Goal: Transaction & Acquisition: Purchase product/service

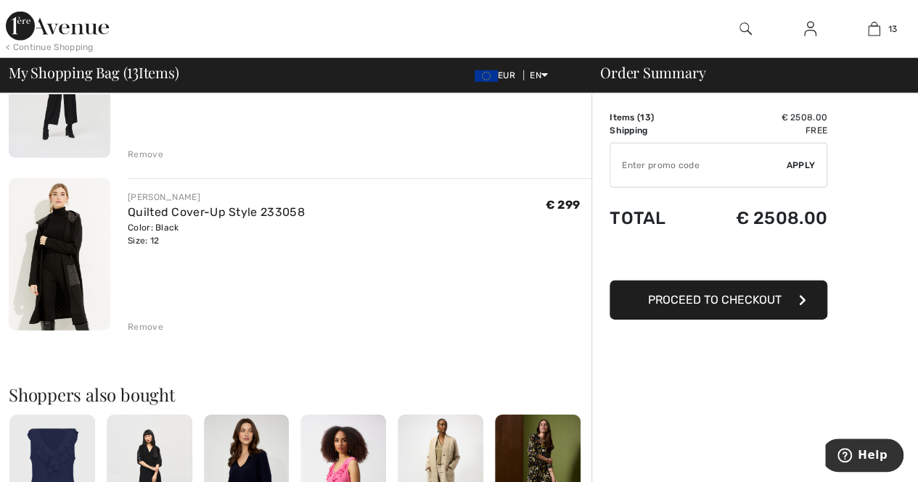
scroll to position [2100, 0]
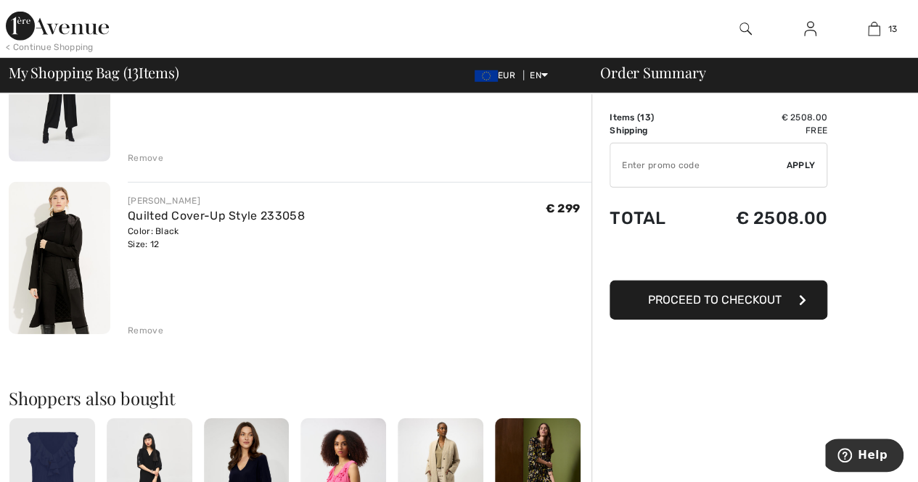
click at [129, 242] on div "Color: Black Size: 12" at bounding box center [216, 238] width 177 height 26
click at [74, 257] on img at bounding box center [60, 258] width 102 height 152
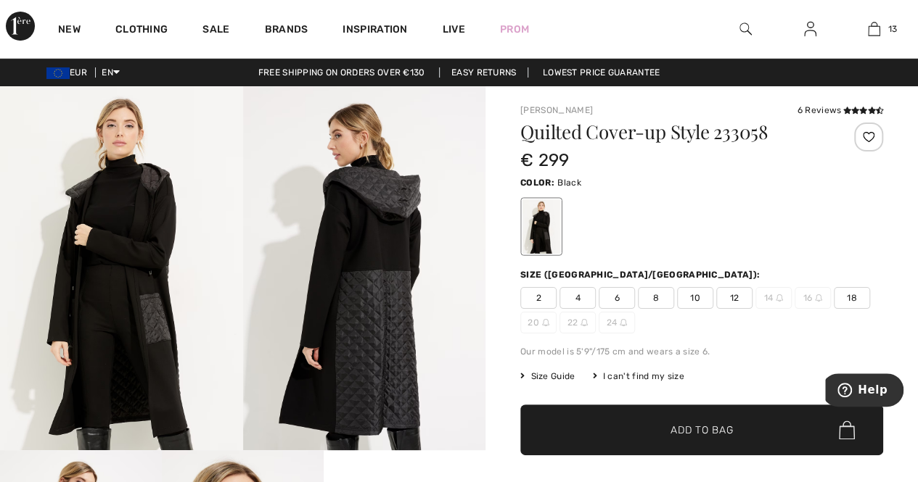
click at [165, 189] on img at bounding box center [121, 268] width 243 height 364
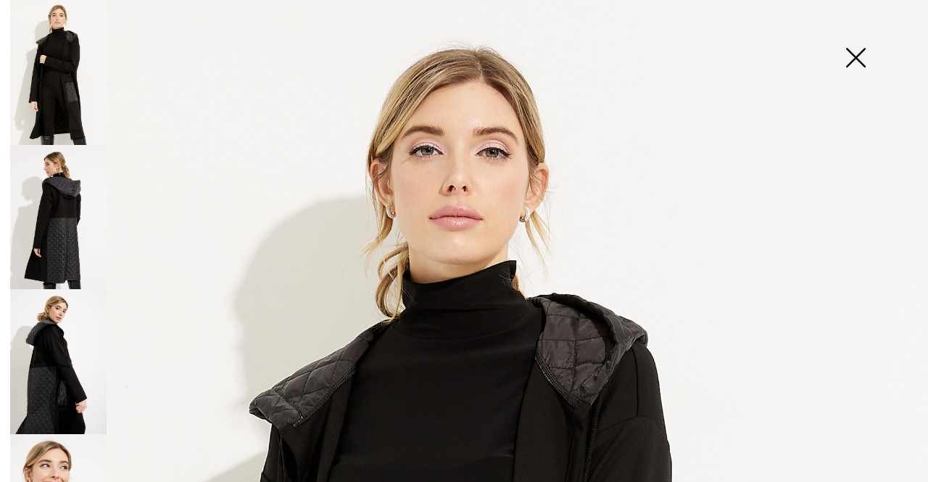
click at [849, 52] on img at bounding box center [856, 59] width 73 height 75
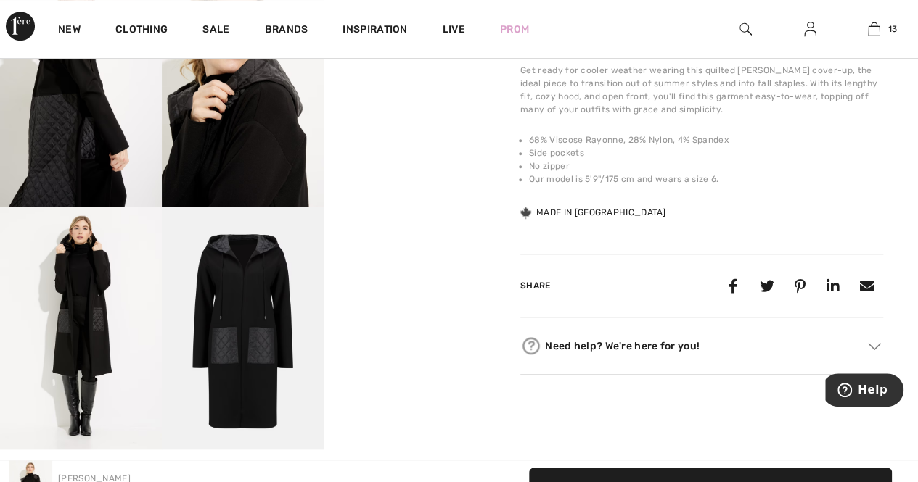
scroll to position [514, 0]
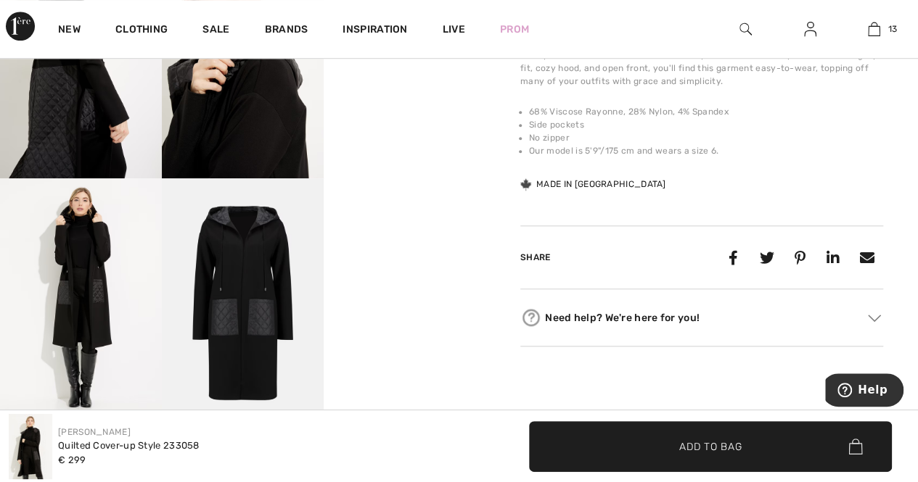
click at [78, 279] on img at bounding box center [81, 299] width 162 height 243
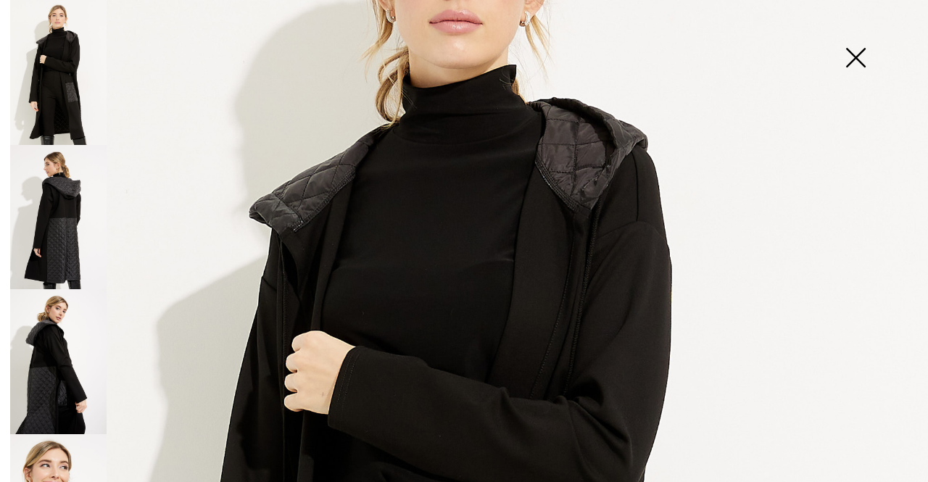
scroll to position [0, 0]
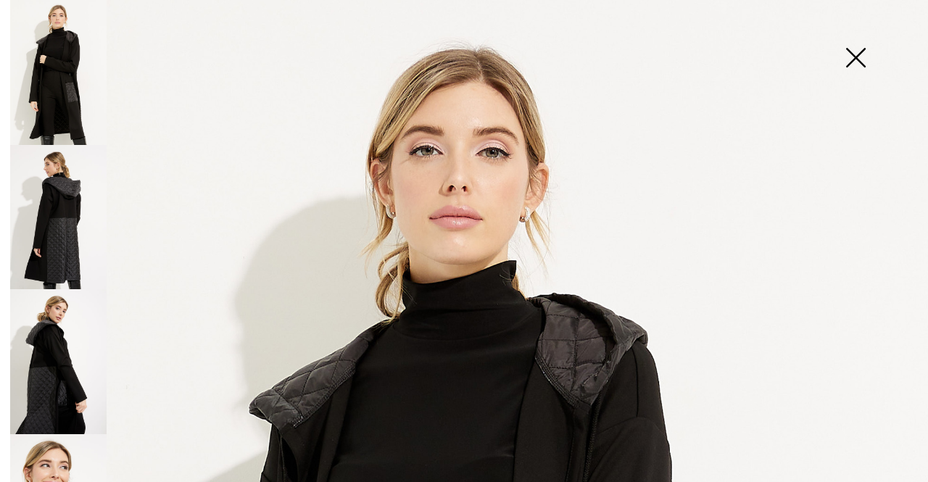
click at [858, 64] on img at bounding box center [856, 59] width 73 height 75
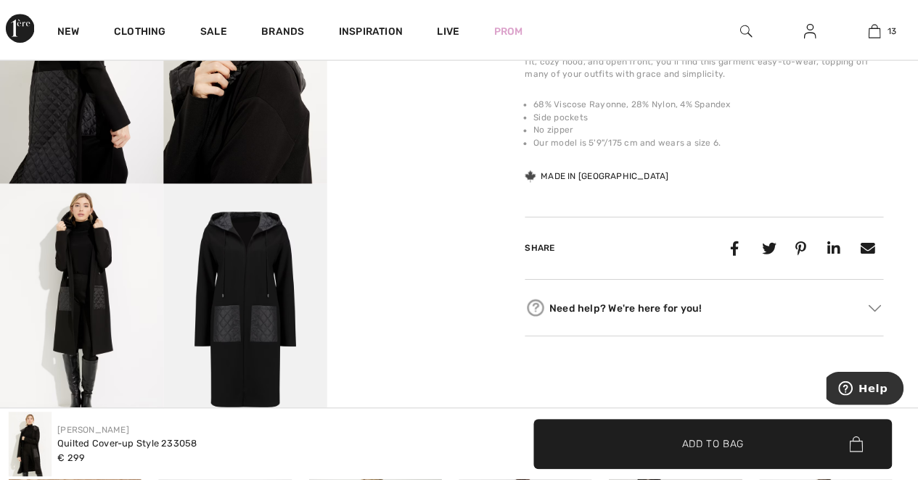
scroll to position [514, 0]
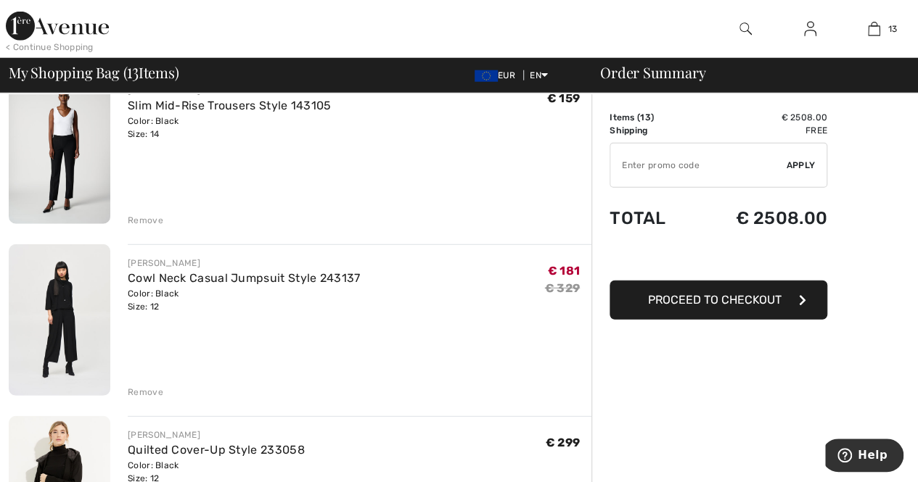
scroll to position [1843, 0]
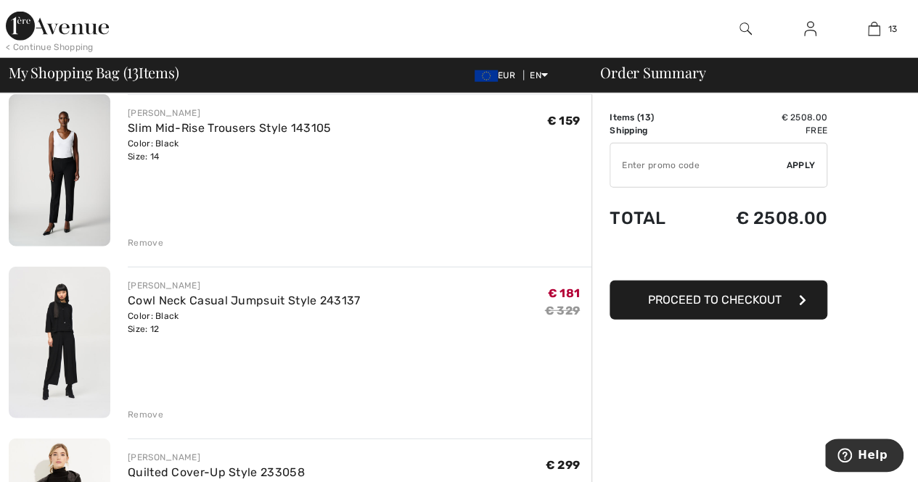
click at [75, 318] on img at bounding box center [60, 343] width 102 height 152
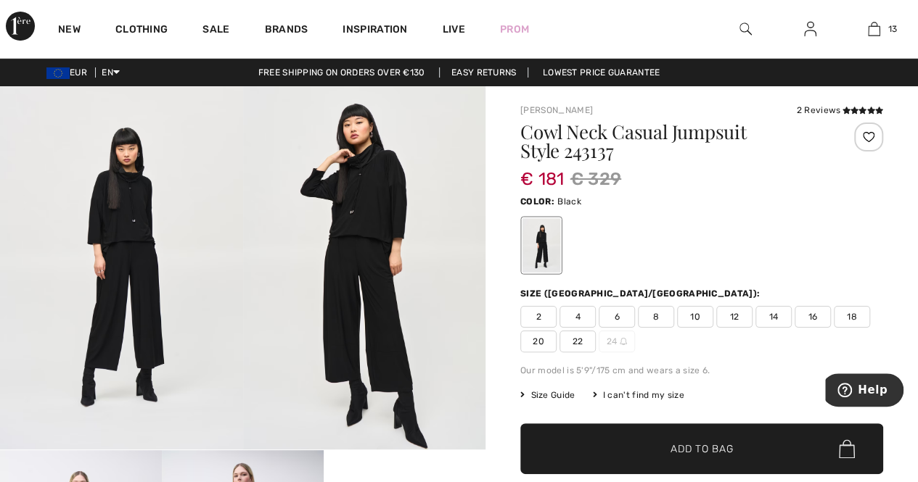
click at [115, 195] on img at bounding box center [121, 267] width 243 height 363
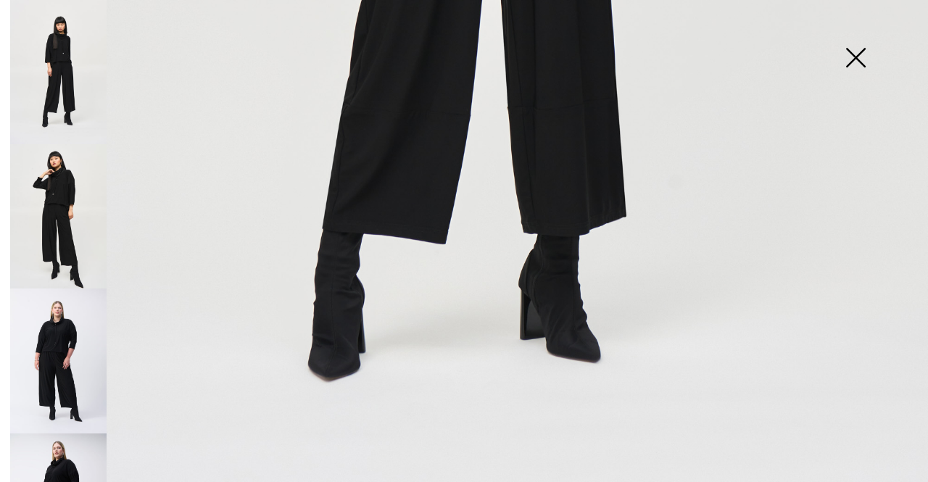
scroll to position [873, 0]
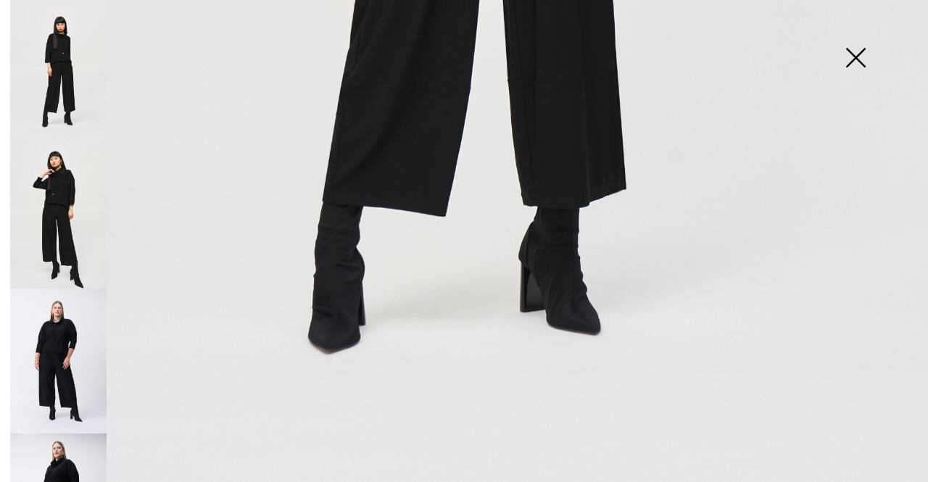
click at [50, 352] on img at bounding box center [58, 361] width 96 height 144
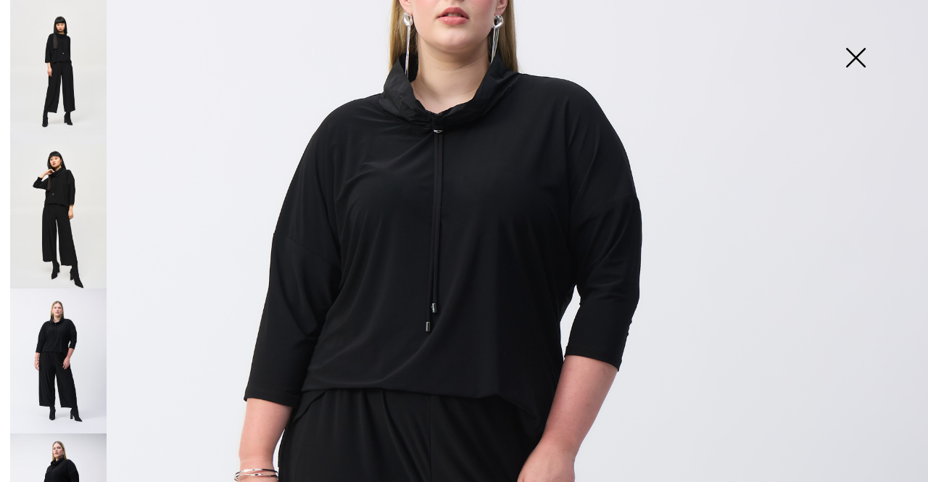
scroll to position [213, 0]
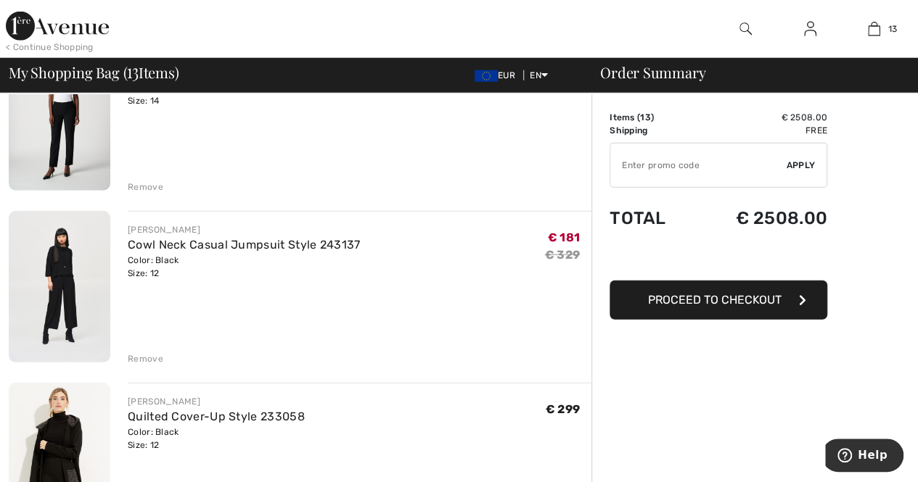
scroll to position [1854, 0]
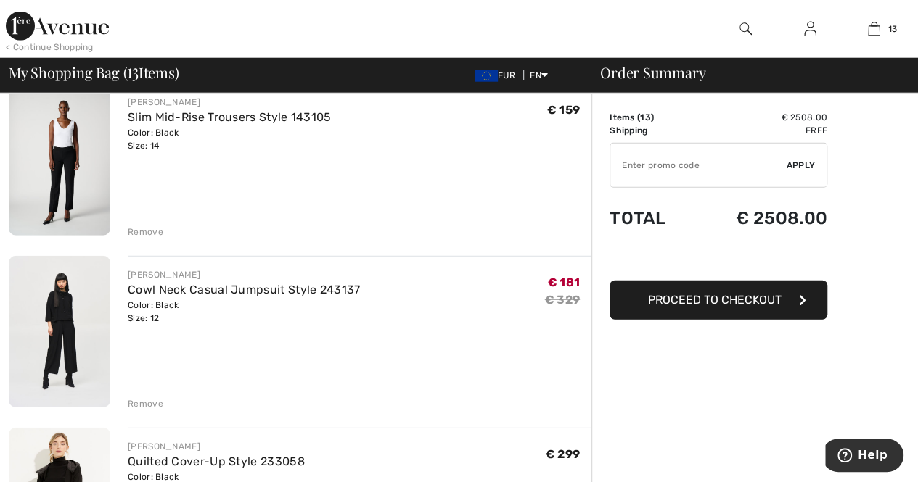
click at [147, 404] on div "Remove" at bounding box center [146, 403] width 36 height 13
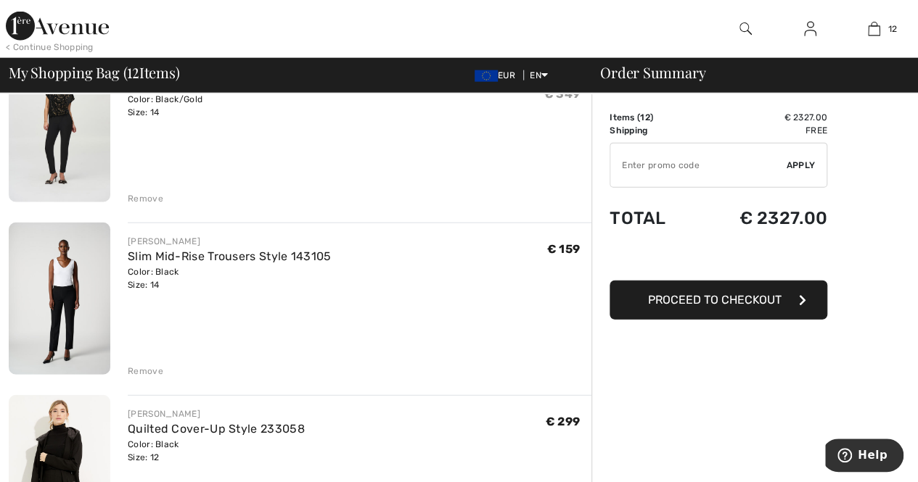
scroll to position [1712, 0]
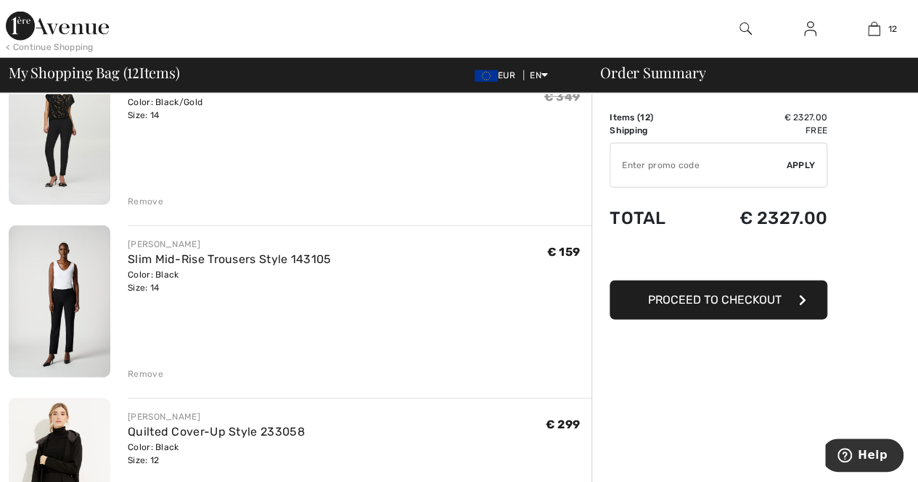
click at [70, 292] on img at bounding box center [60, 302] width 102 height 152
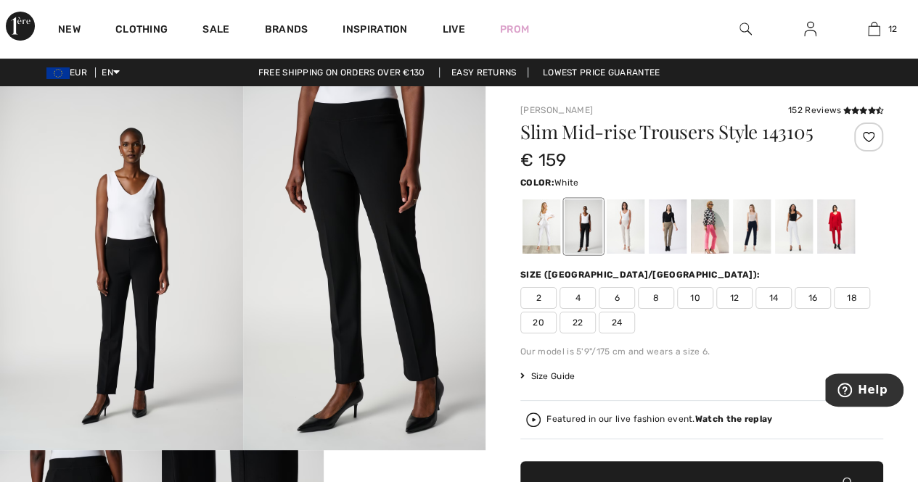
click at [551, 236] on div at bounding box center [541, 226] width 38 height 54
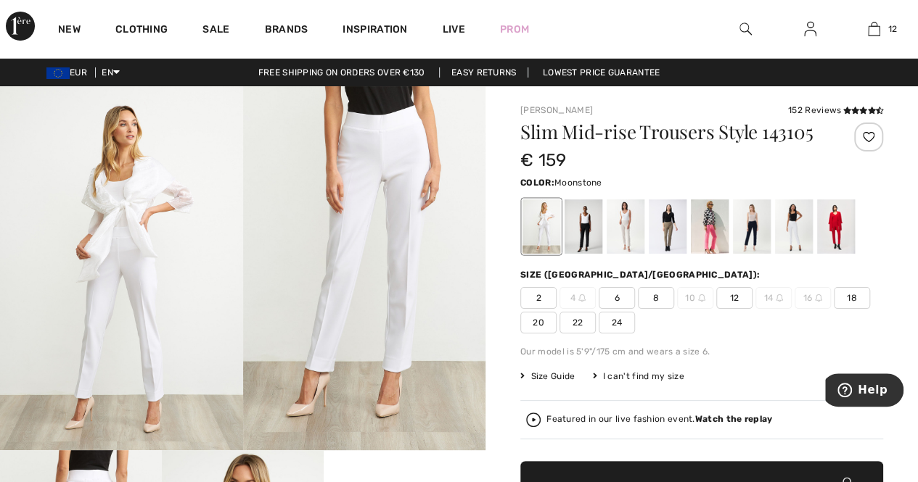
click at [627, 223] on div at bounding box center [625, 226] width 38 height 54
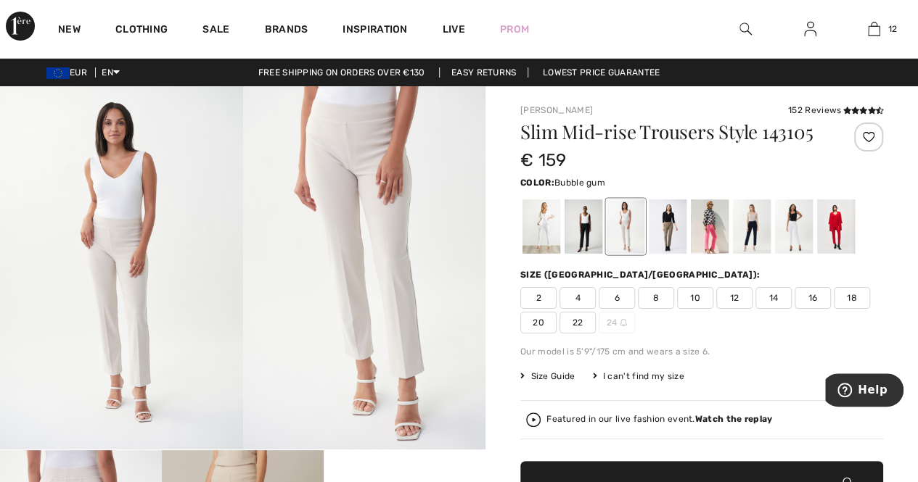
click at [713, 234] on div at bounding box center [709, 226] width 38 height 54
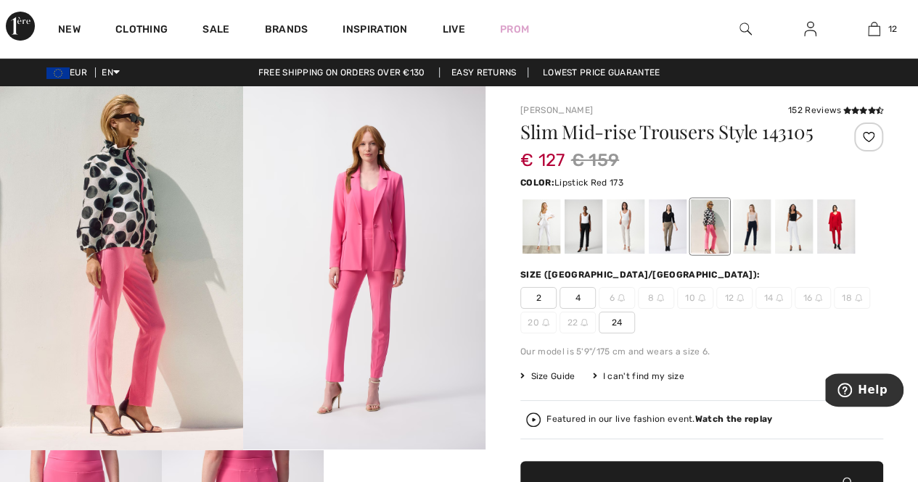
click at [836, 224] on div at bounding box center [836, 226] width 38 height 54
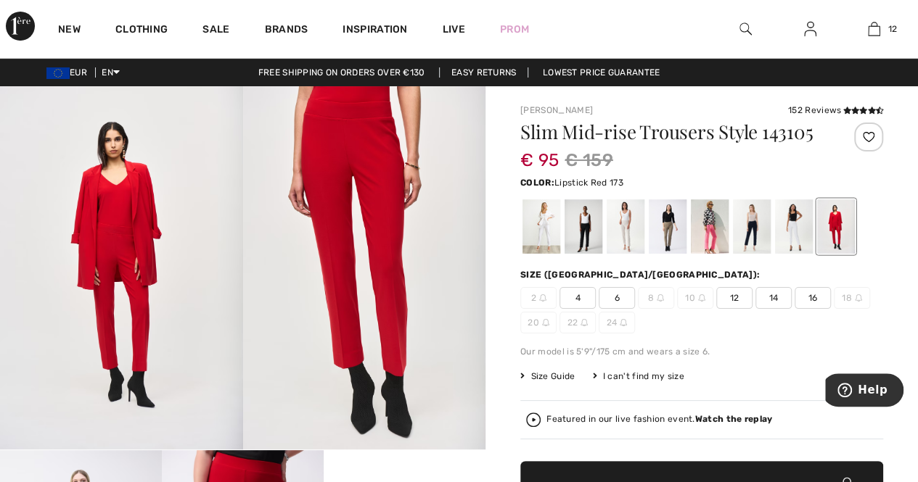
click at [333, 197] on img at bounding box center [364, 267] width 243 height 363
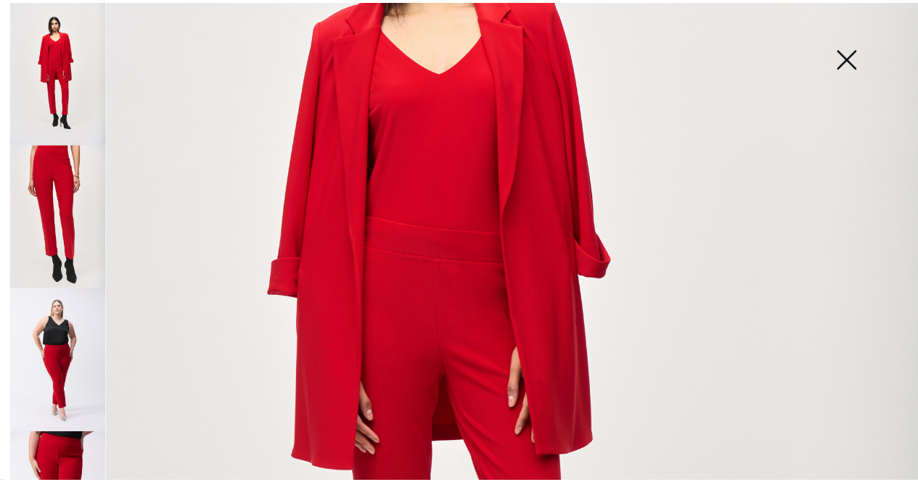
scroll to position [183, 0]
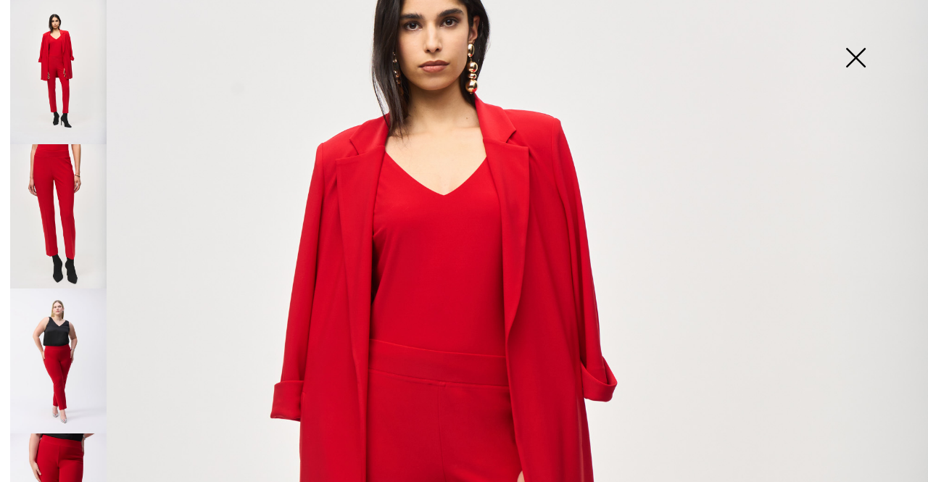
click at [862, 50] on img at bounding box center [856, 59] width 73 height 75
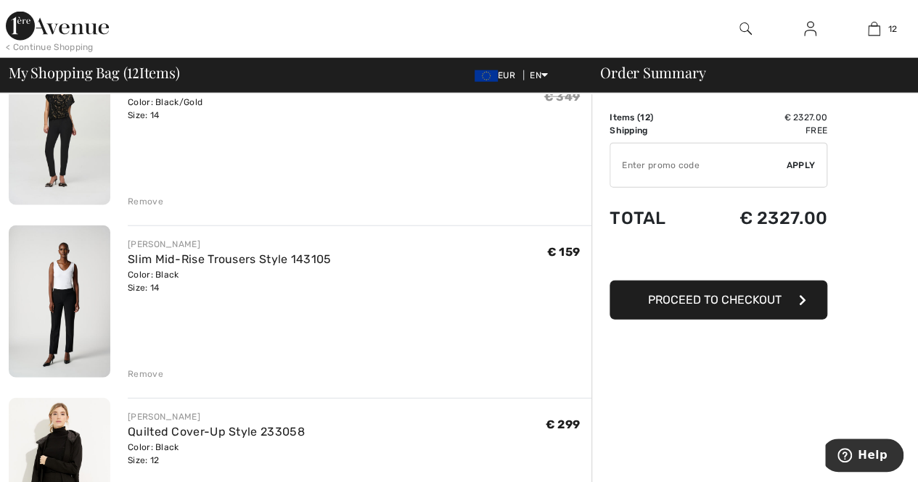
click at [143, 372] on div "Remove" at bounding box center [146, 374] width 36 height 13
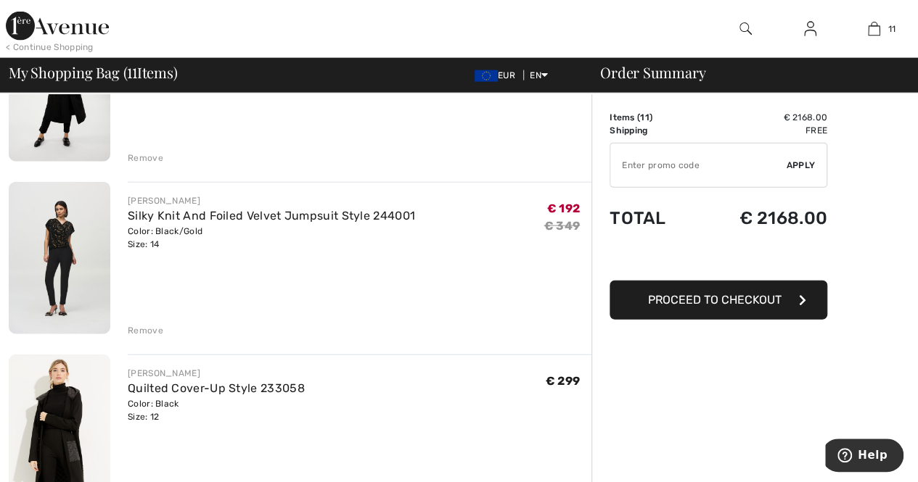
scroll to position [1560, 0]
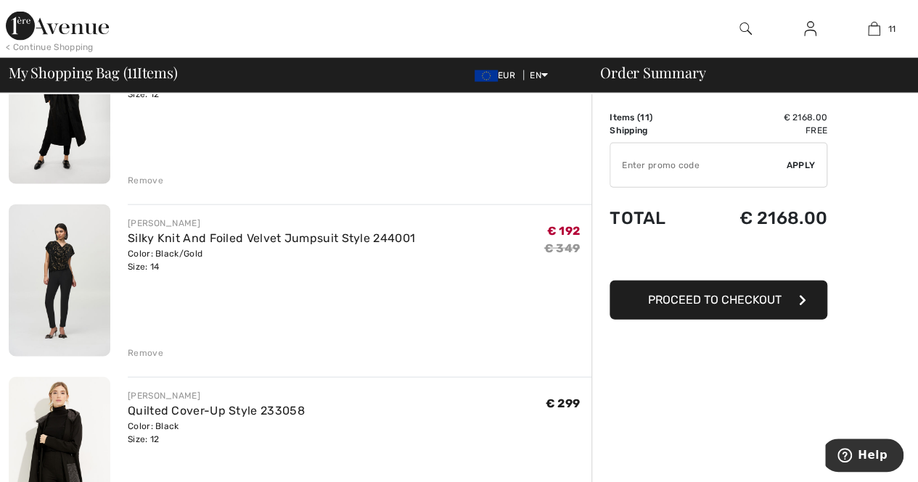
click at [59, 249] on img at bounding box center [60, 281] width 102 height 152
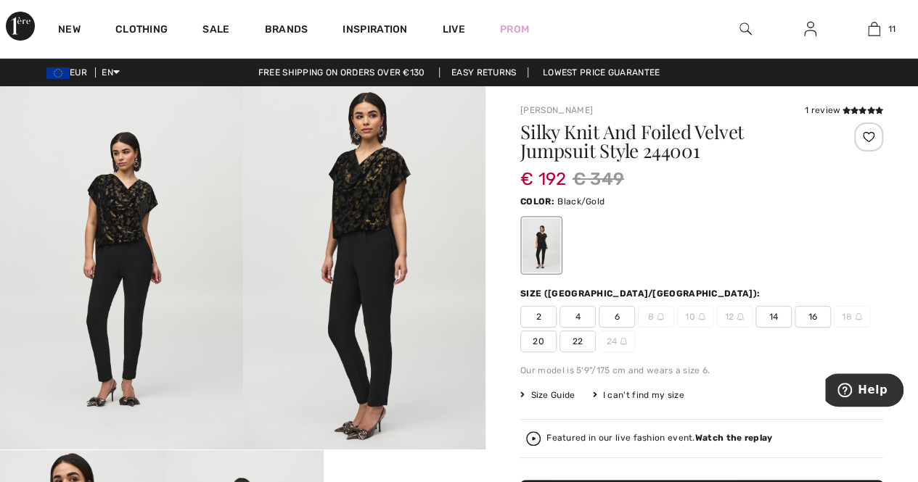
click at [377, 182] on img at bounding box center [364, 267] width 243 height 363
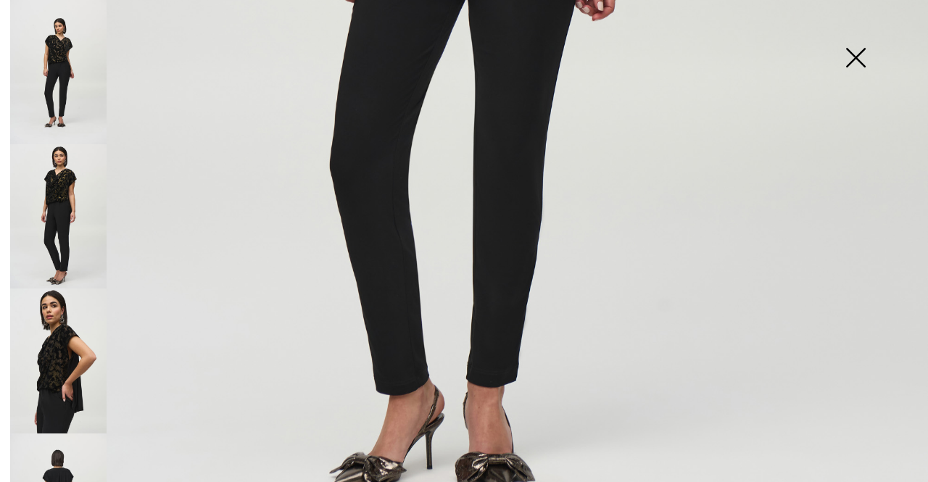
scroll to position [741, 0]
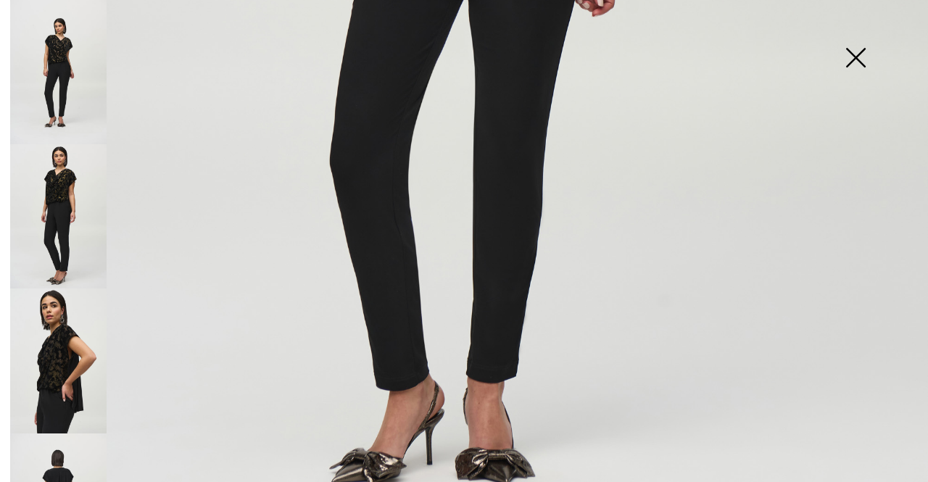
click at [78, 357] on img at bounding box center [58, 361] width 96 height 144
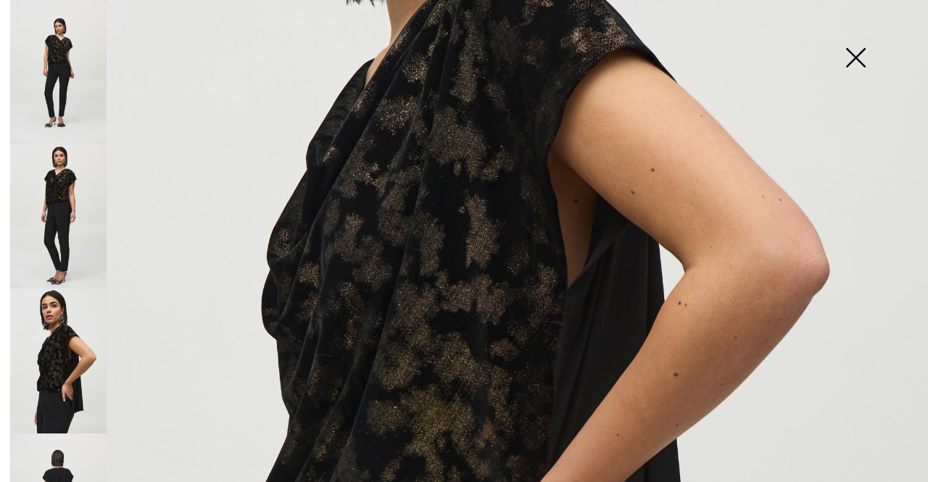
scroll to position [397, 0]
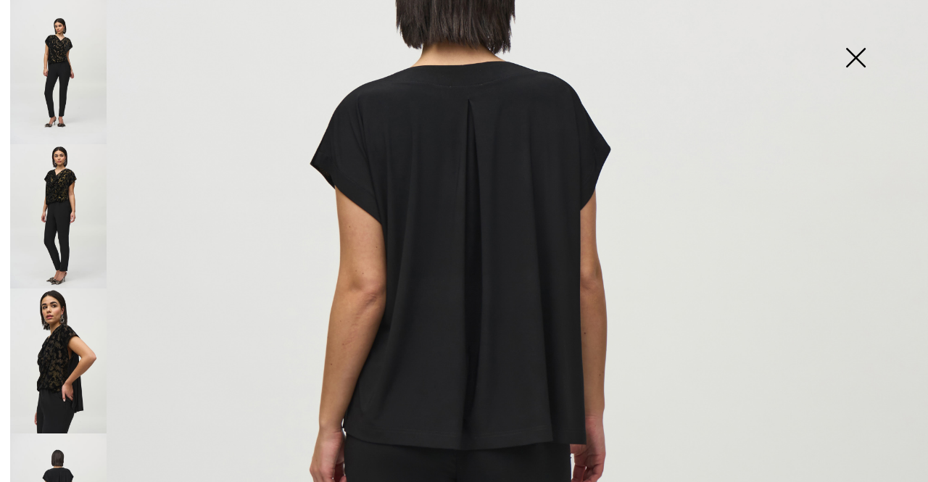
scroll to position [187, 0]
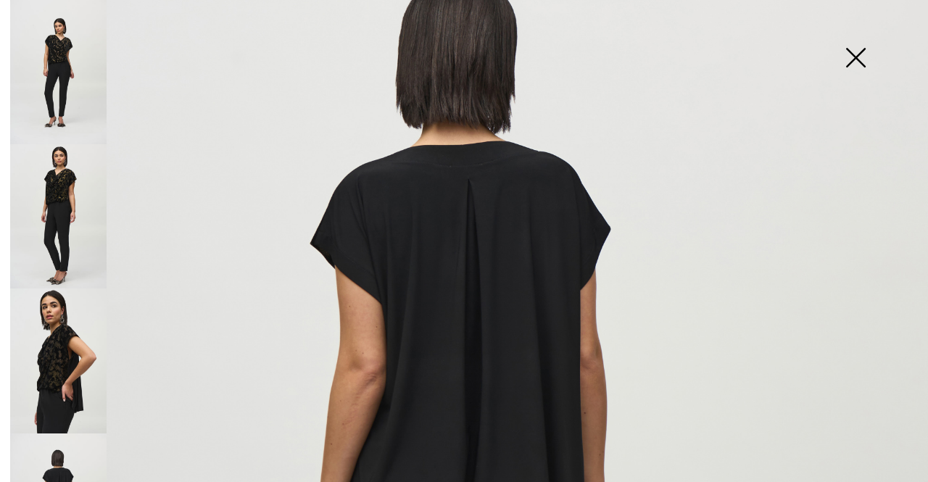
click at [36, 49] on img at bounding box center [58, 72] width 96 height 144
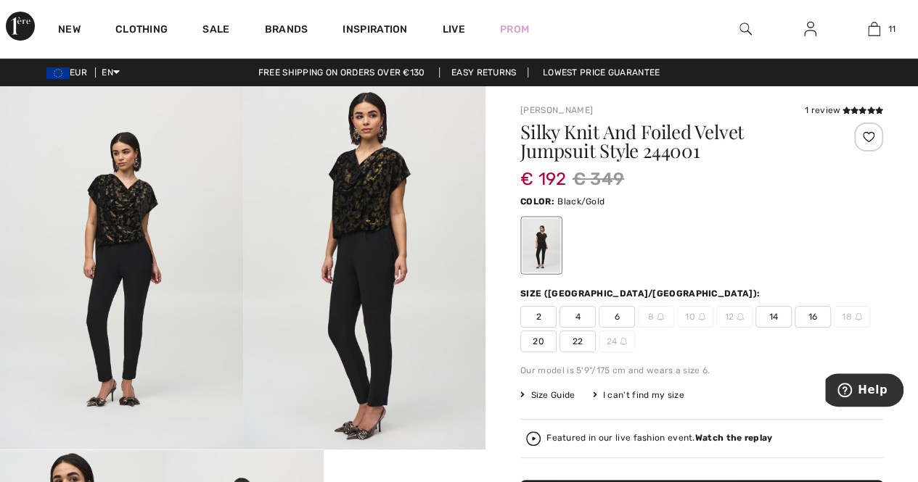
click at [385, 190] on img at bounding box center [364, 267] width 243 height 363
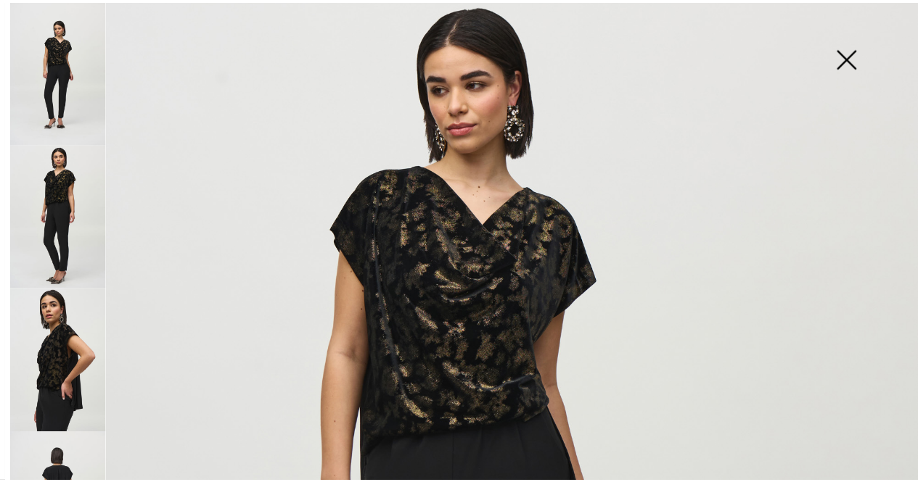
scroll to position [132, 0]
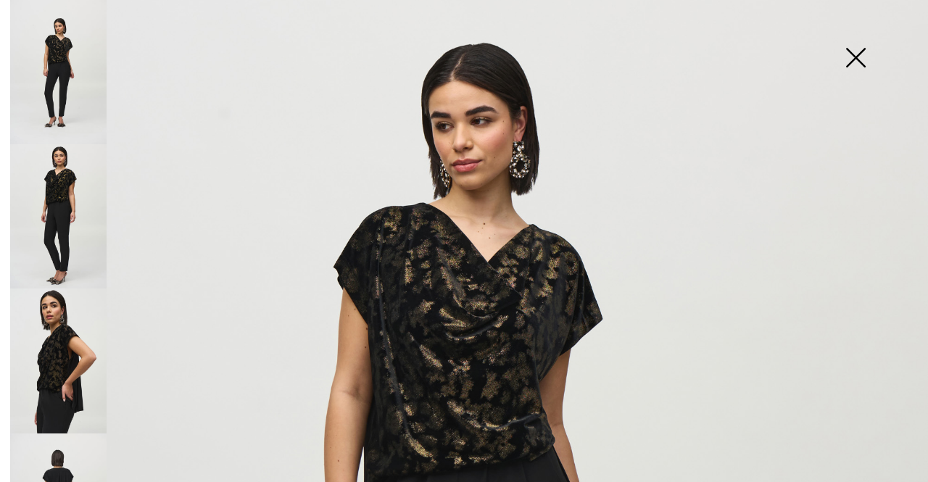
click at [857, 51] on img at bounding box center [856, 59] width 73 height 75
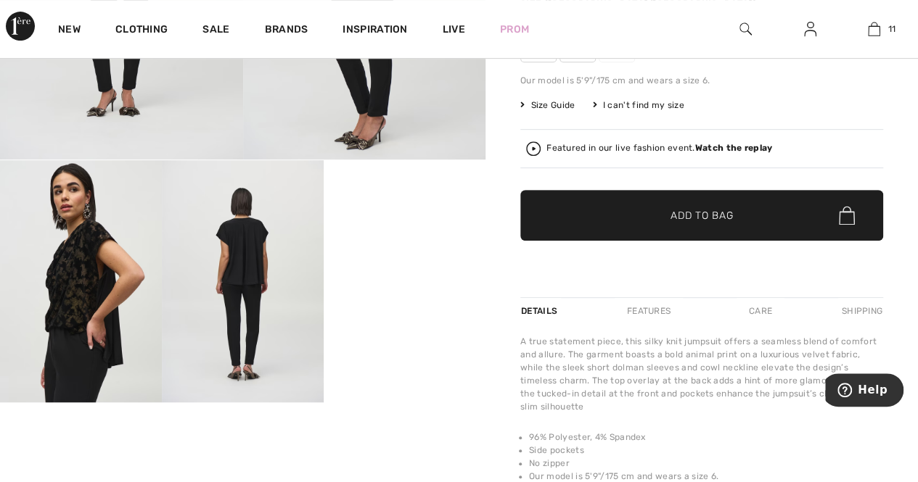
scroll to position [287, 0]
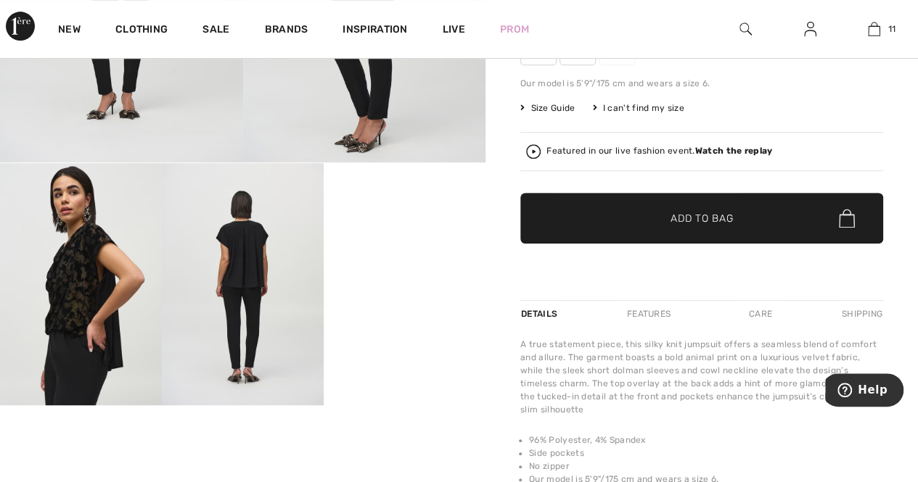
click at [382, 244] on video "Your browser does not support the video tag." at bounding box center [404, 203] width 162 height 81
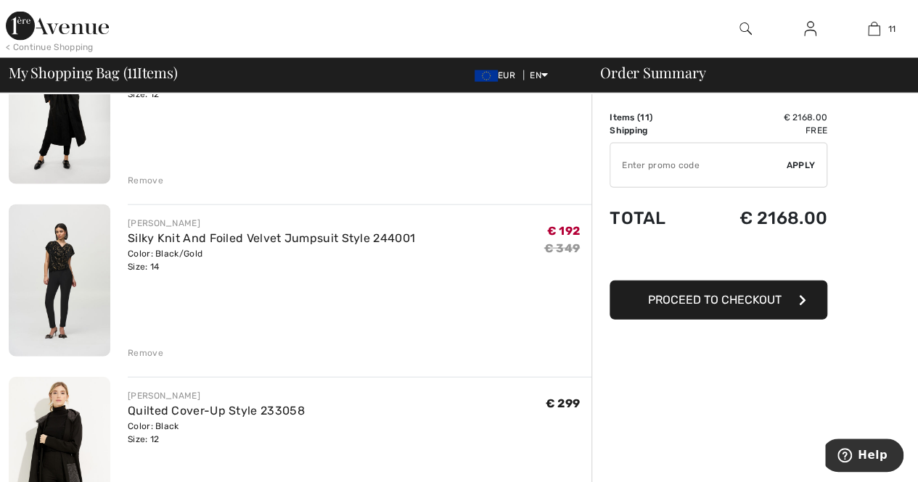
click at [141, 358] on div "Remove" at bounding box center [146, 353] width 36 height 13
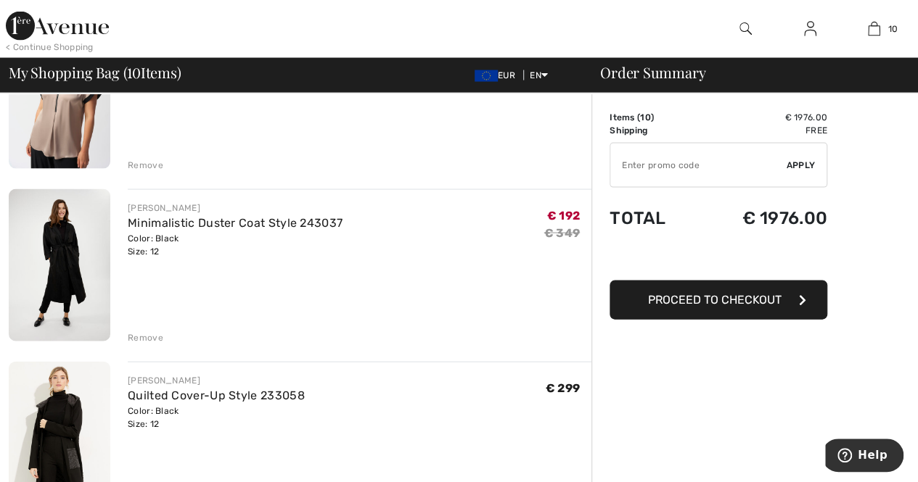
scroll to position [1377, 0]
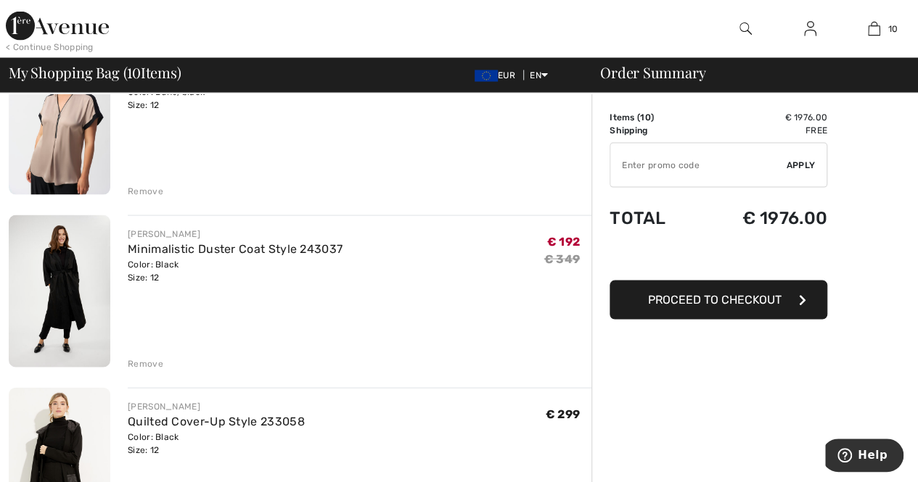
click at [75, 271] on img at bounding box center [60, 291] width 102 height 152
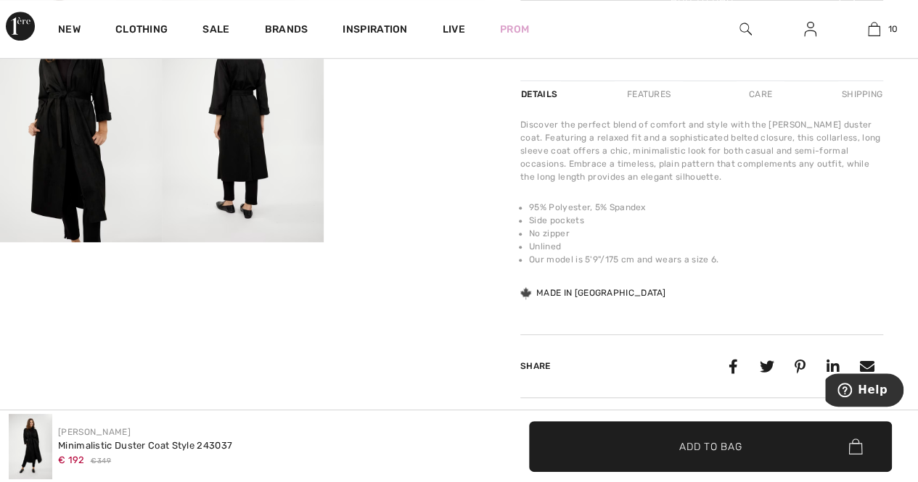
scroll to position [440, 0]
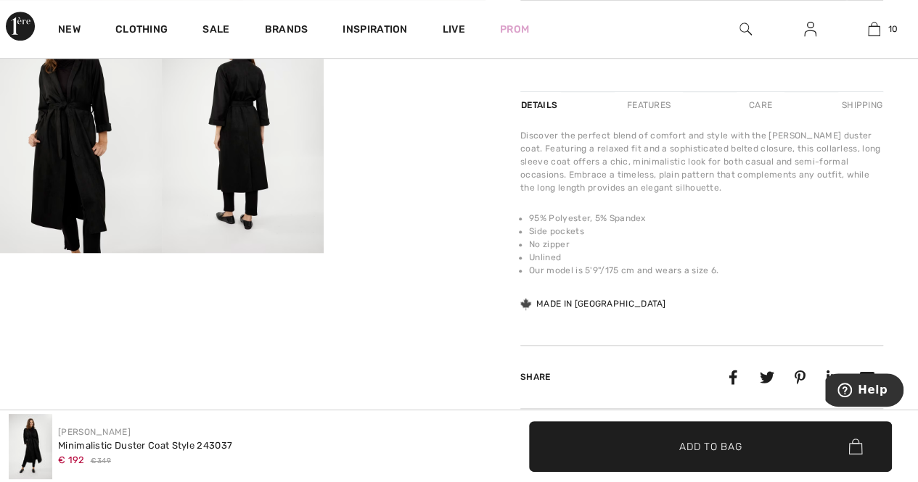
click at [402, 92] on video "Your browser does not support the video tag." at bounding box center [404, 51] width 162 height 81
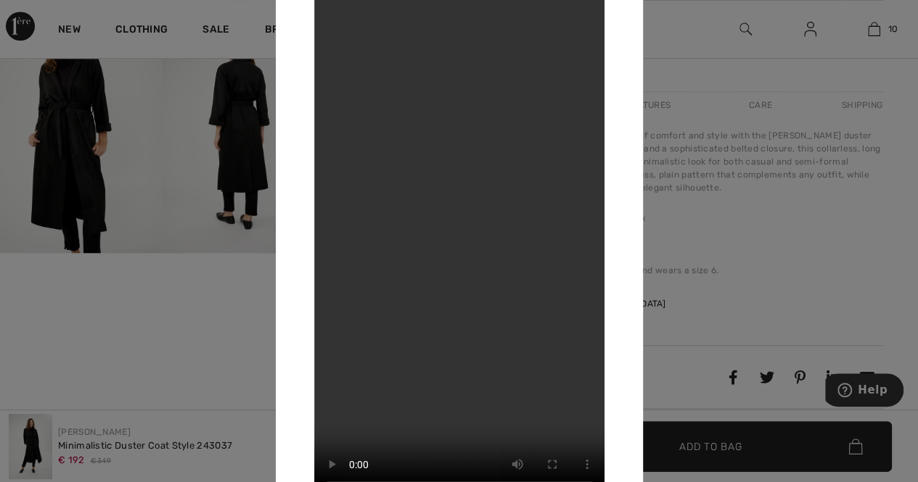
click at [775, 247] on div at bounding box center [459, 241] width 918 height 482
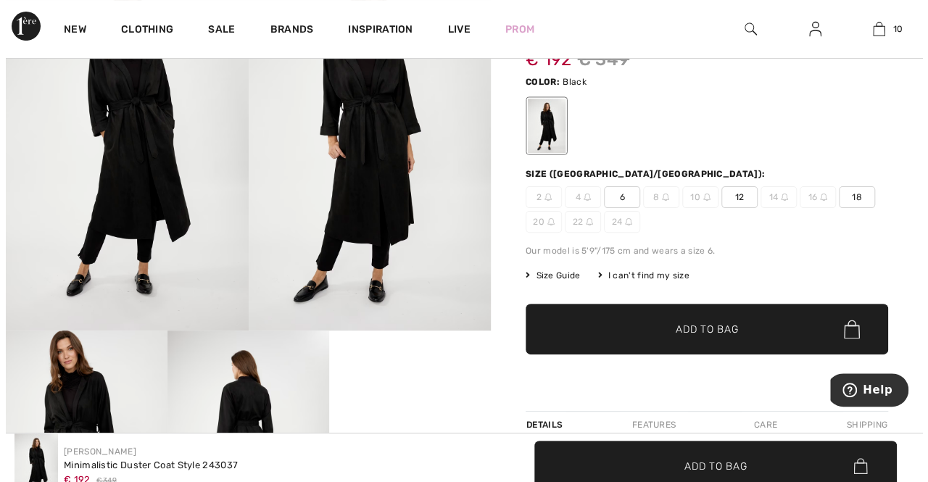
scroll to position [0, 0]
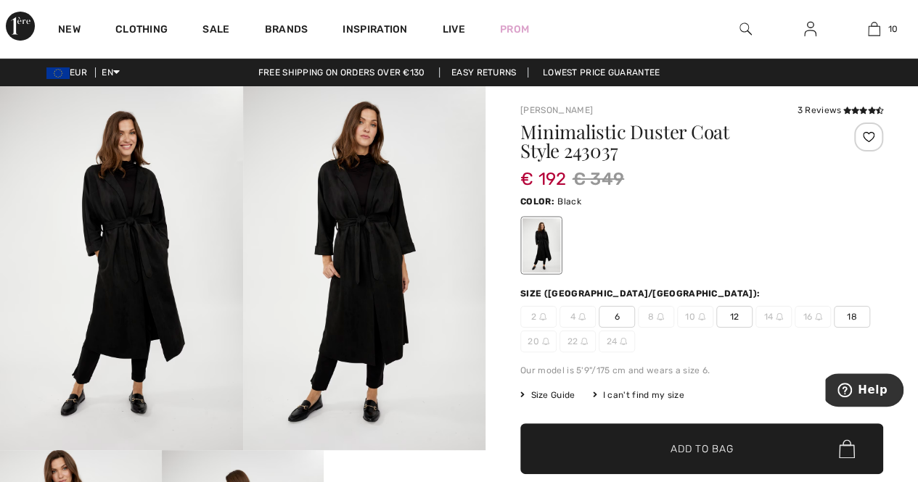
click at [122, 197] on img at bounding box center [121, 268] width 243 height 364
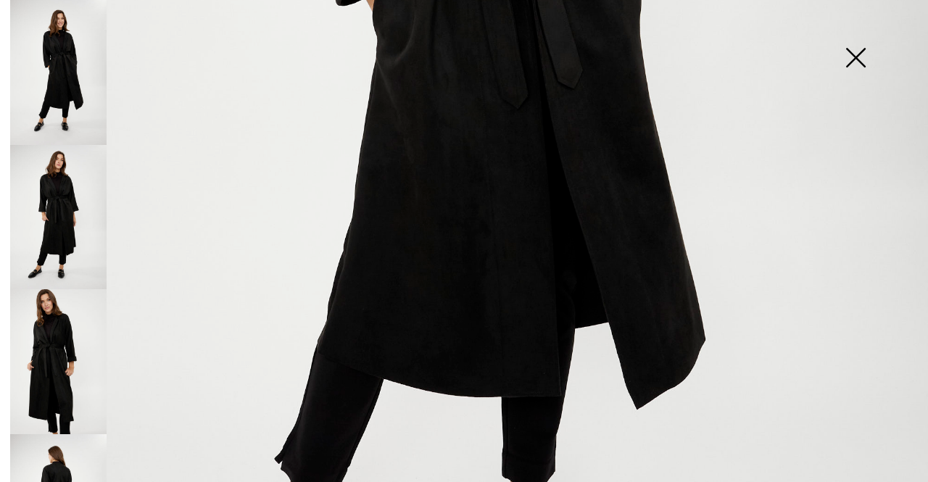
scroll to position [646, 0]
click at [71, 218] on img at bounding box center [58, 217] width 96 height 145
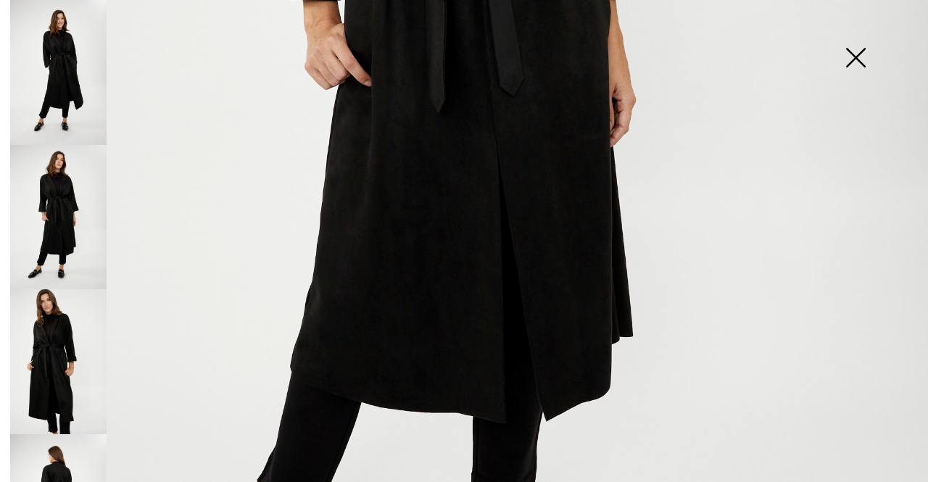
click at [46, 317] on img at bounding box center [58, 361] width 96 height 145
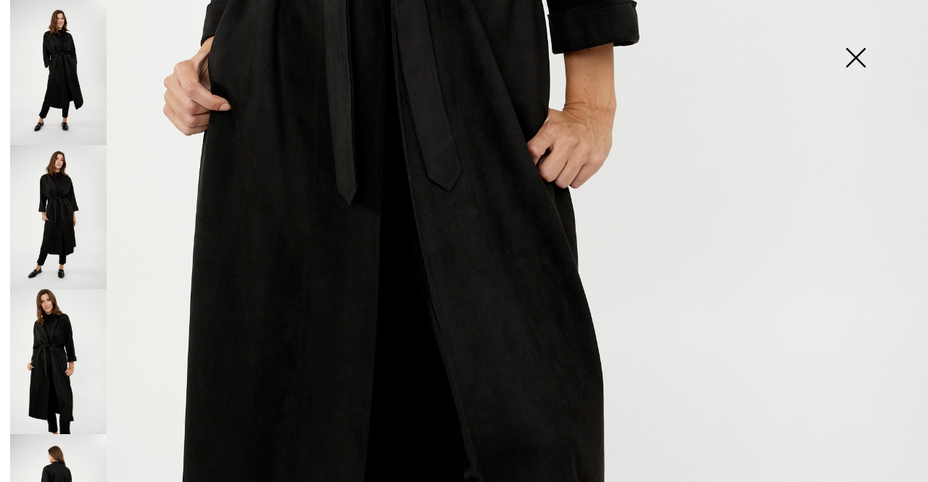
click at [508, 250] on img at bounding box center [464, 50] width 928 height 1393
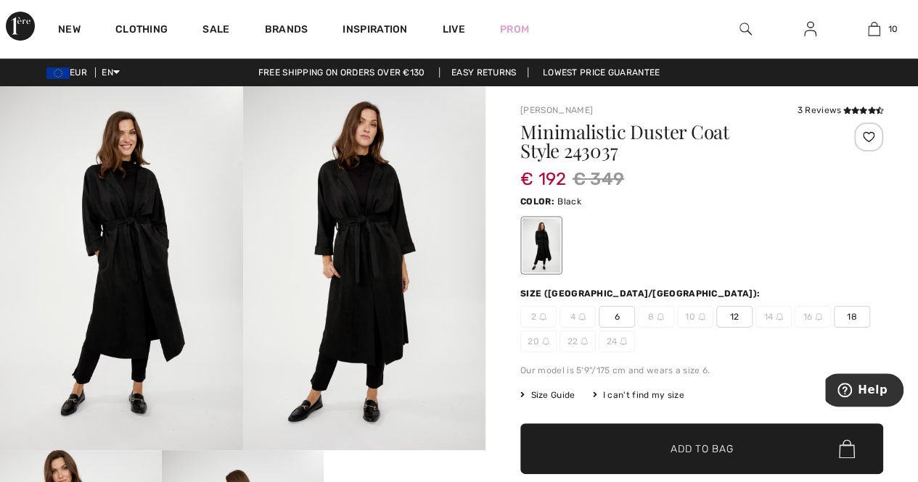
click at [400, 226] on img at bounding box center [364, 268] width 243 height 364
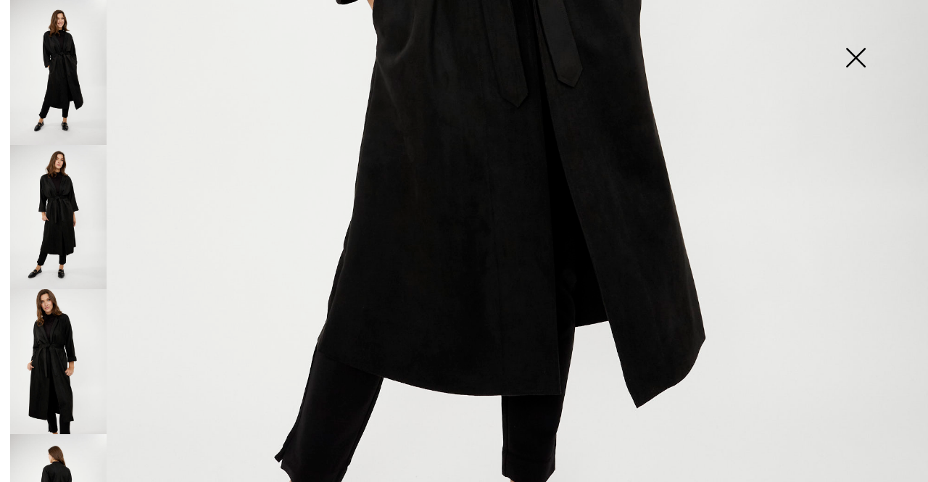
click at [592, 252] on img at bounding box center [464, 50] width 928 height 1393
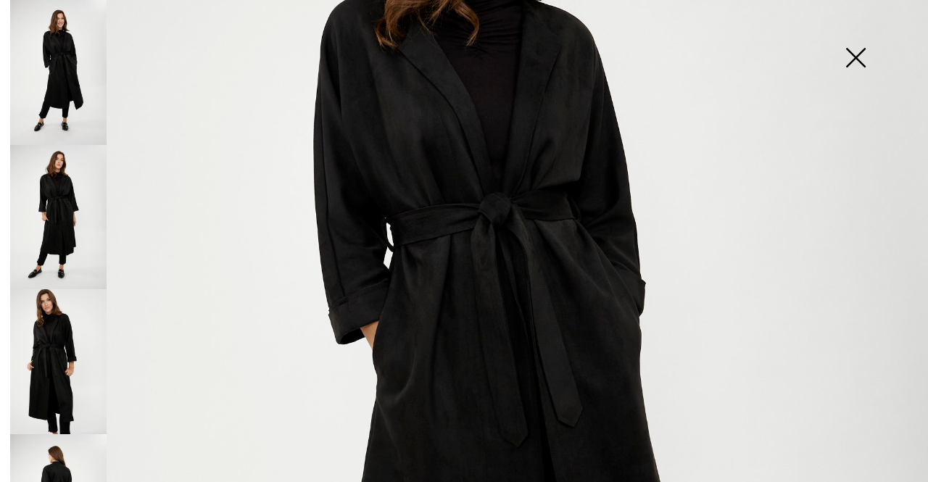
scroll to position [281, 0]
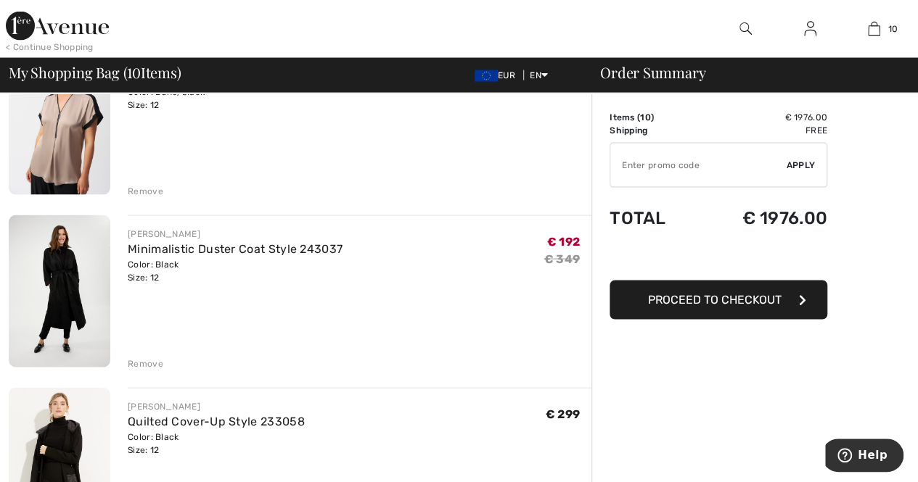
click at [147, 363] on div "Remove" at bounding box center [146, 364] width 36 height 13
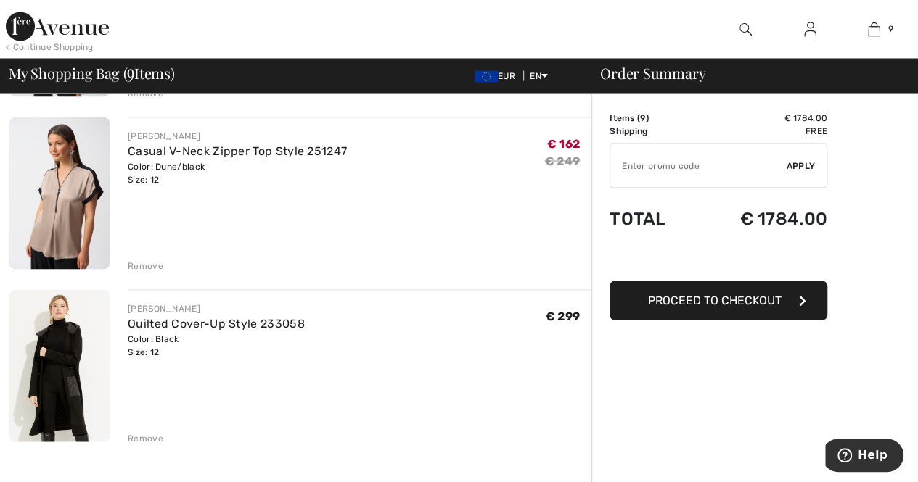
scroll to position [1386, 0]
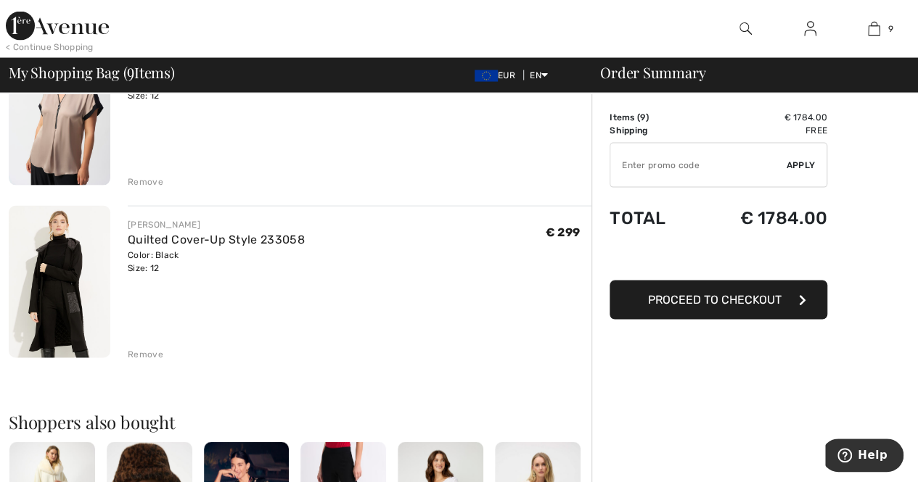
click at [59, 297] on img at bounding box center [60, 282] width 102 height 152
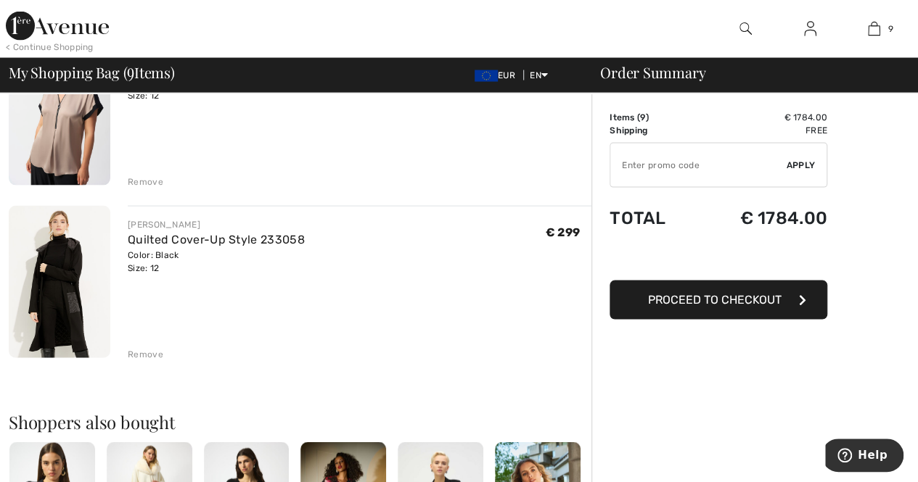
click at [138, 352] on div "Remove" at bounding box center [146, 354] width 36 height 13
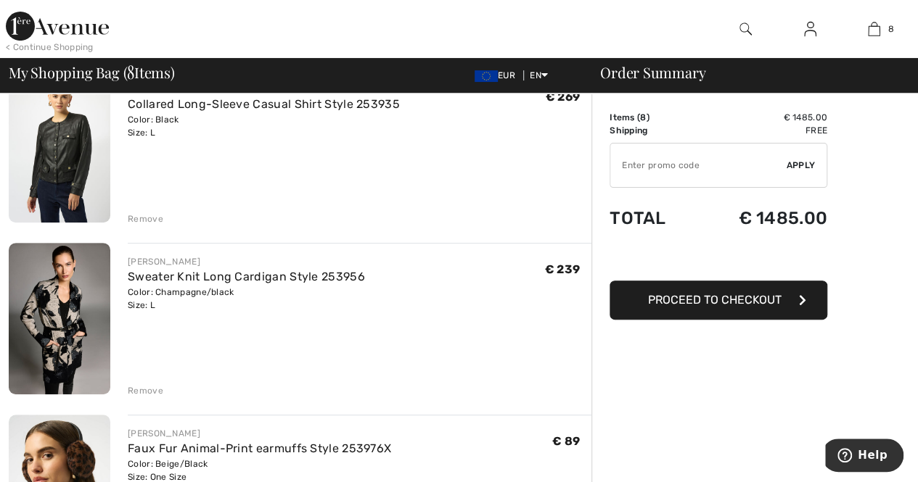
scroll to position [199, 0]
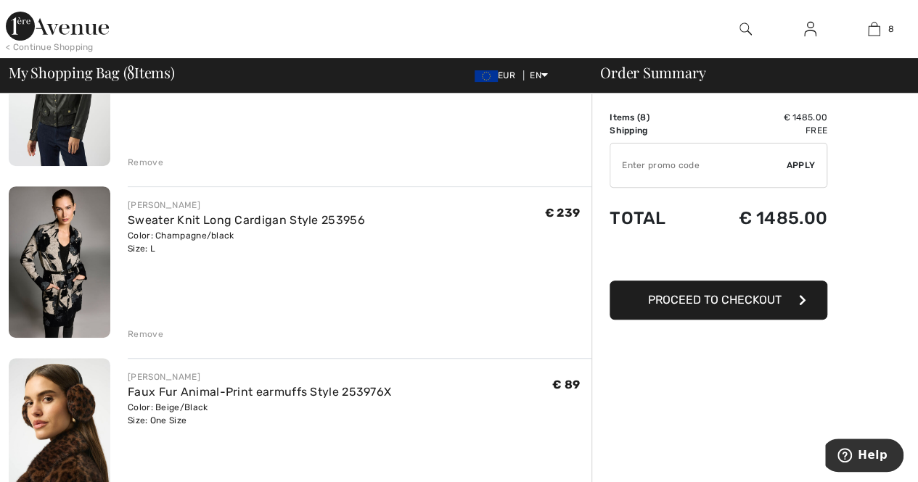
click at [74, 241] on img at bounding box center [60, 262] width 102 height 152
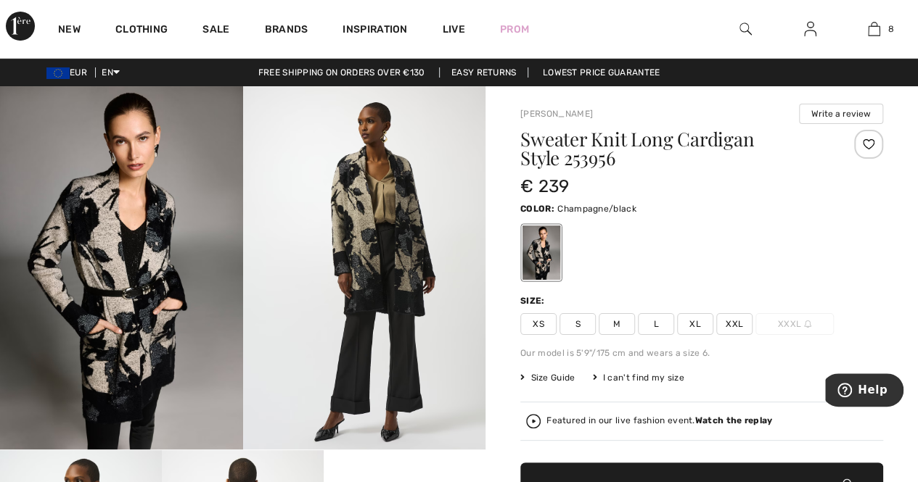
click at [157, 198] on img at bounding box center [121, 267] width 243 height 363
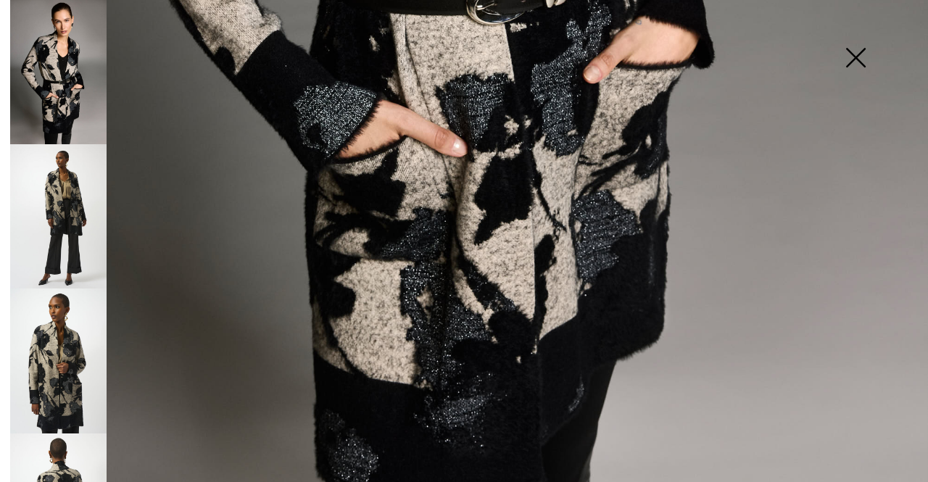
scroll to position [892, 0]
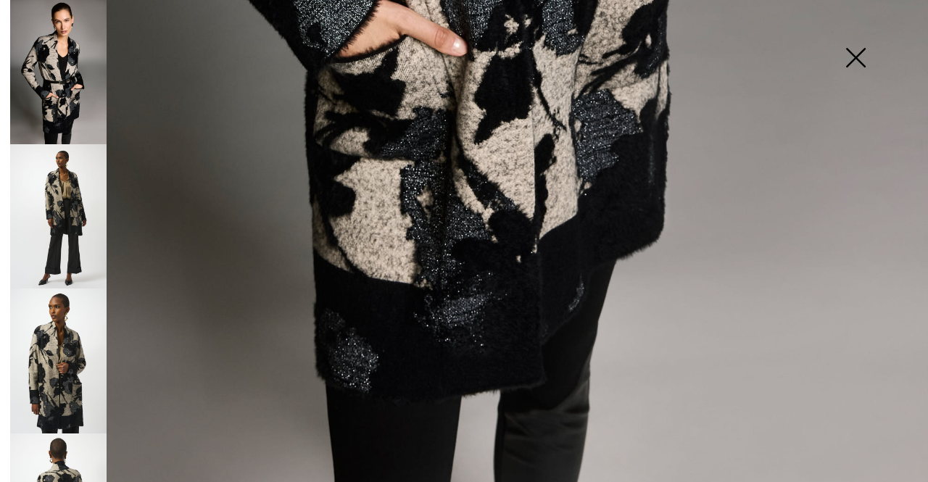
click at [71, 218] on img at bounding box center [58, 216] width 96 height 144
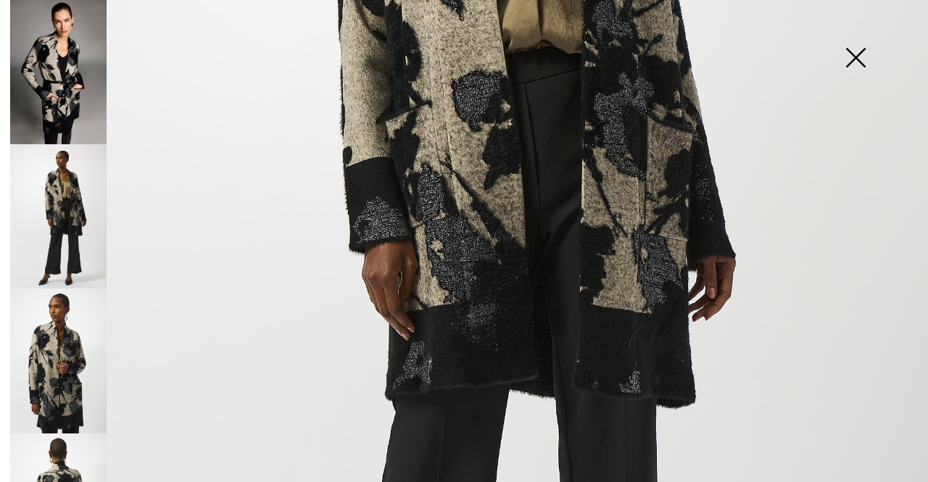
scroll to position [481, 0]
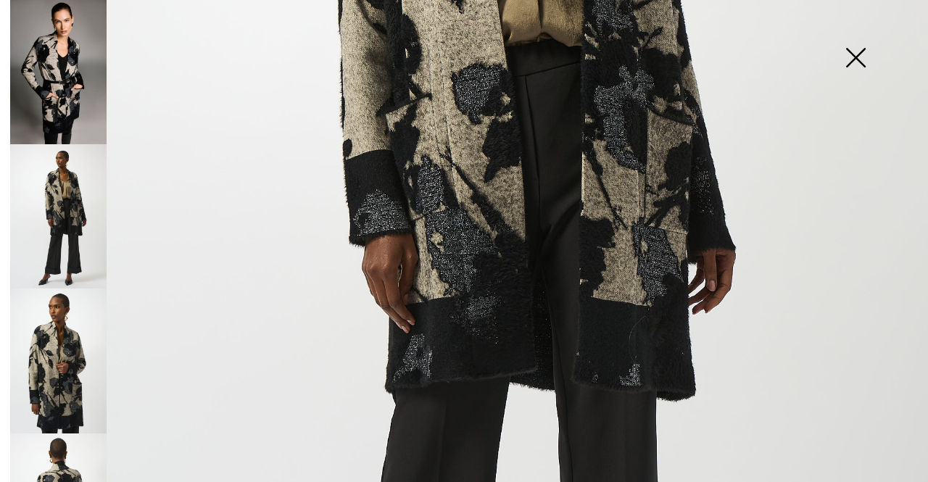
click at [62, 381] on img at bounding box center [58, 361] width 96 height 144
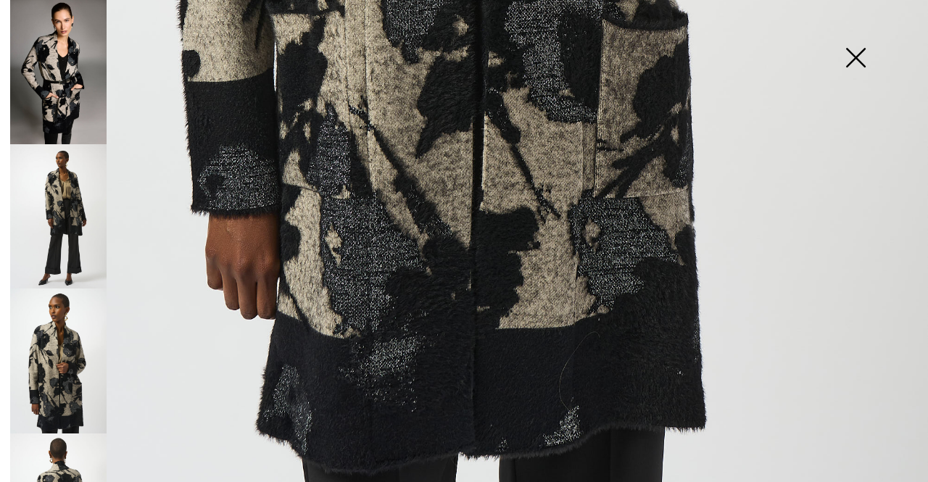
scroll to position [365, 0]
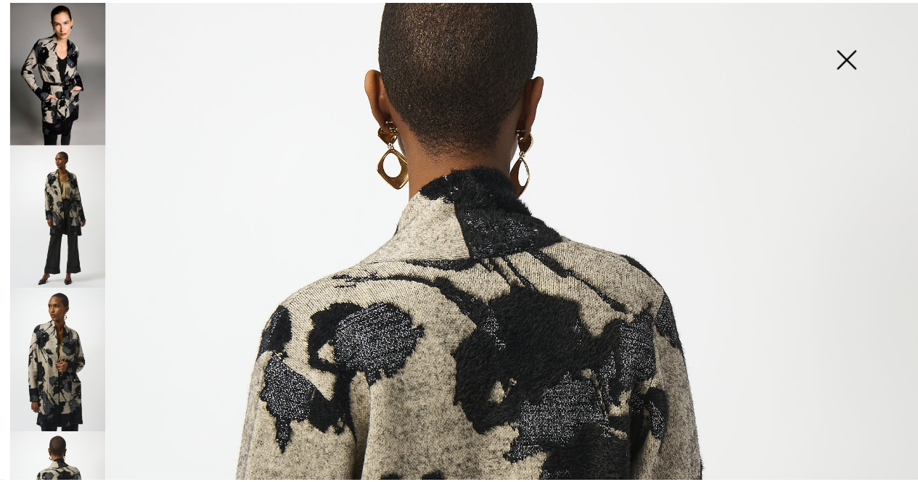
scroll to position [86, 0]
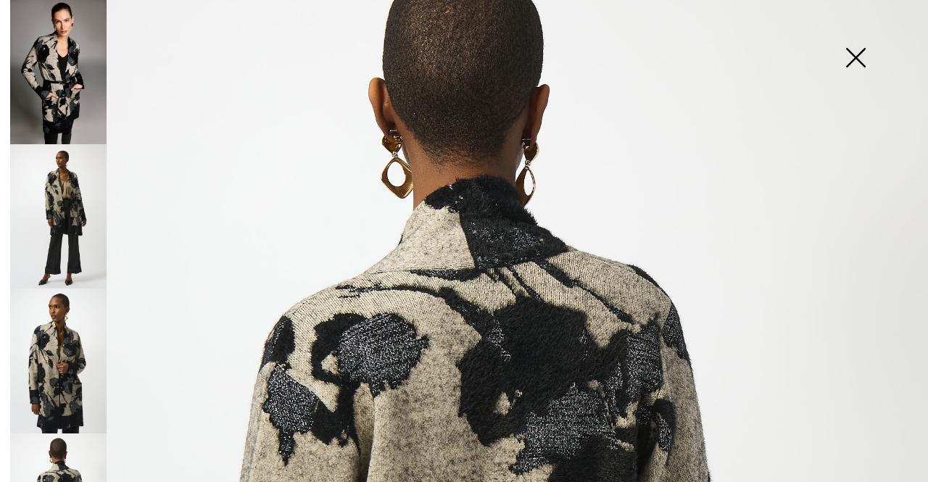
click at [862, 49] on img at bounding box center [856, 59] width 73 height 75
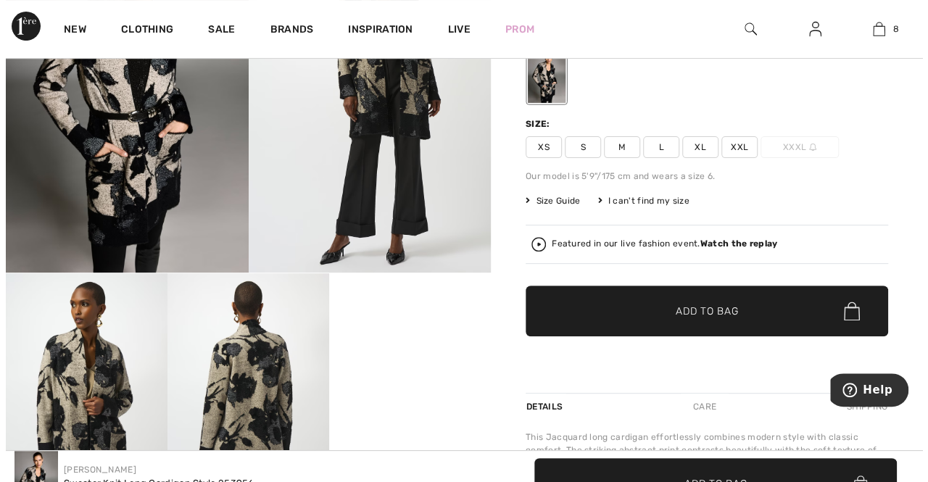
scroll to position [0, 0]
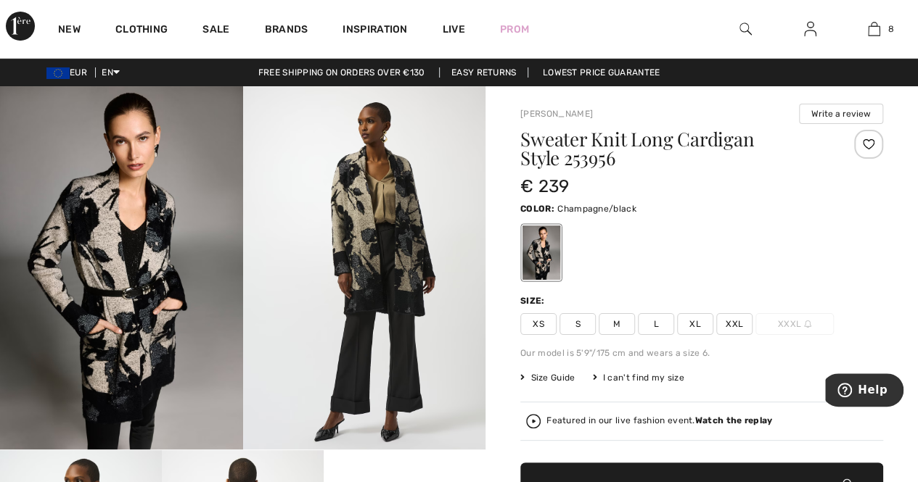
click at [90, 208] on img at bounding box center [121, 267] width 243 height 363
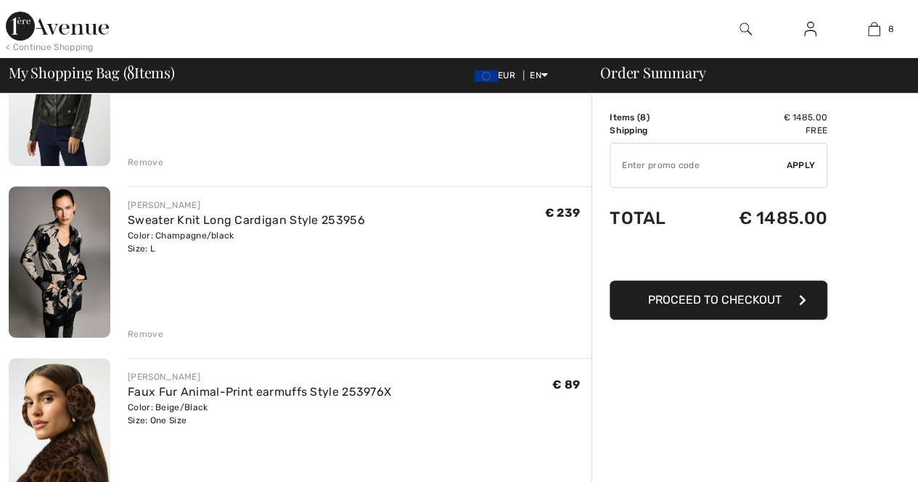
click at [47, 427] on img at bounding box center [60, 434] width 102 height 152
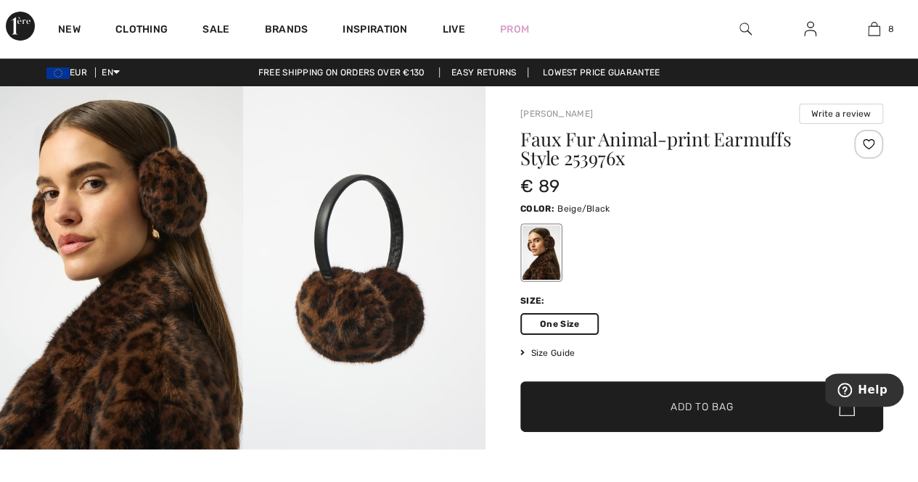
click at [163, 170] on img at bounding box center [121, 267] width 243 height 363
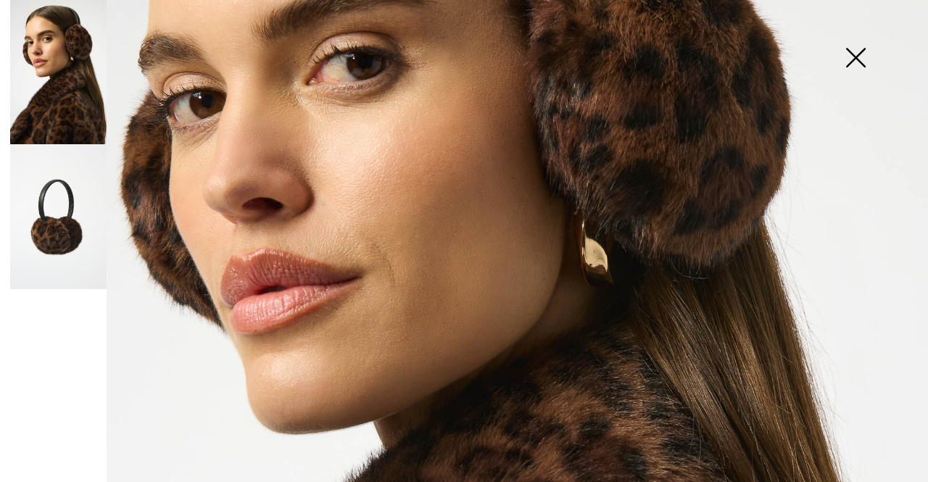
scroll to position [315, 0]
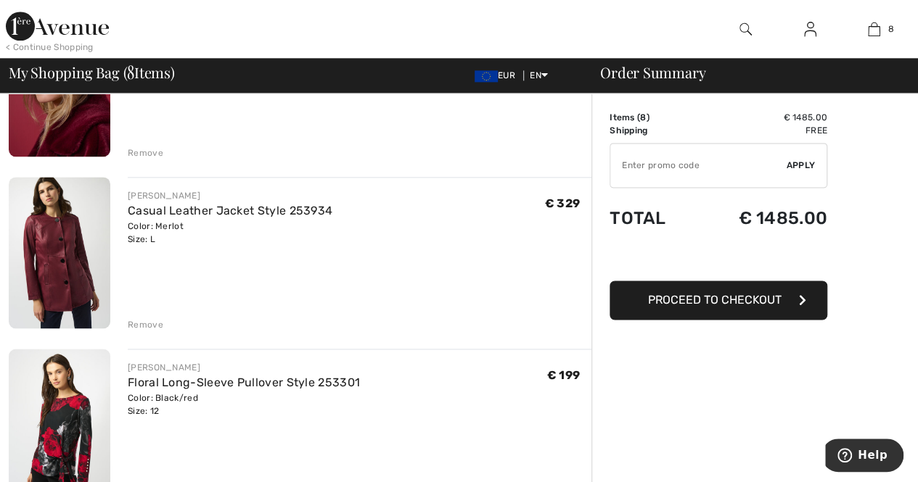
scroll to position [904, 0]
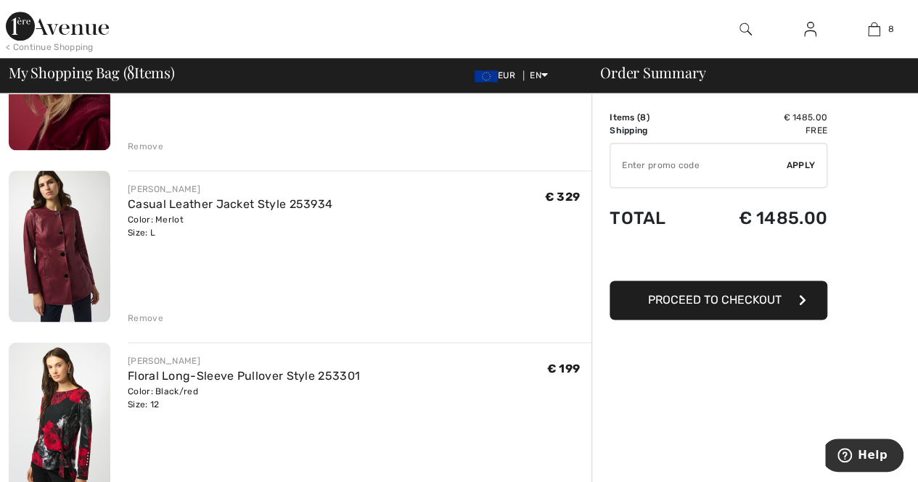
click at [28, 268] on img at bounding box center [60, 246] width 102 height 152
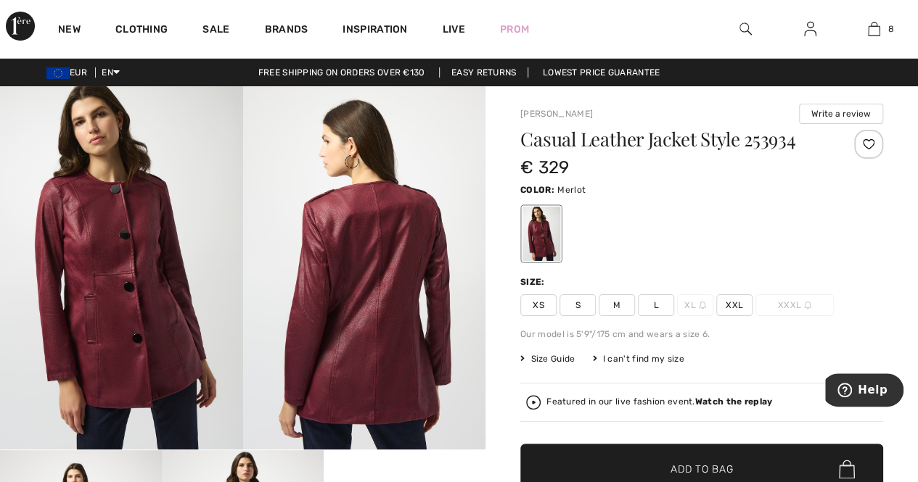
click at [132, 202] on img at bounding box center [121, 267] width 243 height 363
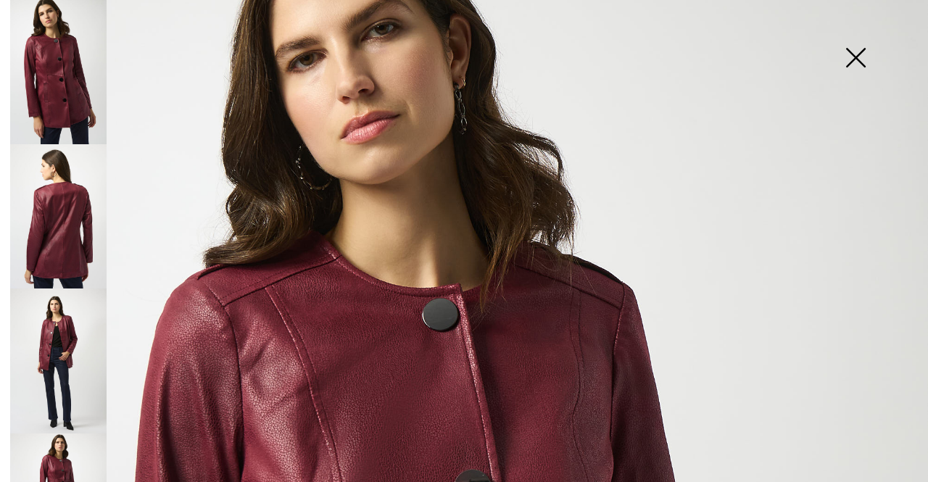
scroll to position [78, 0]
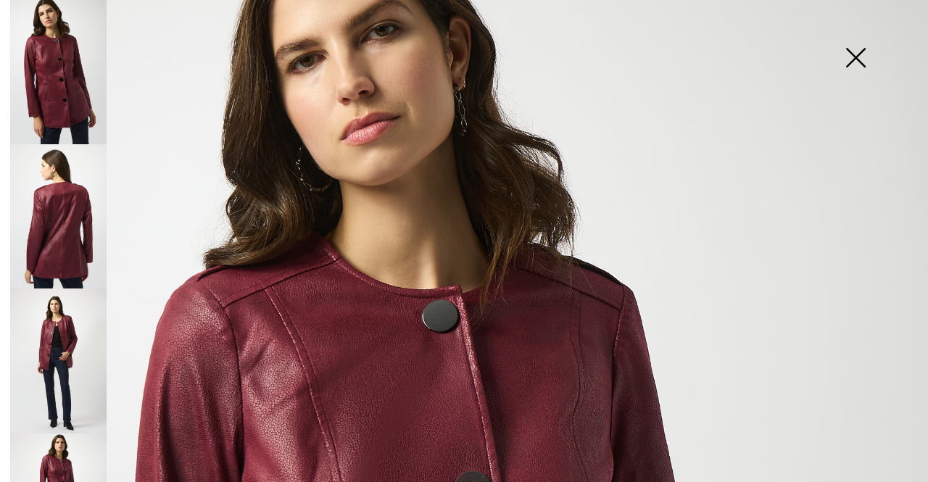
click at [70, 332] on img at bounding box center [58, 361] width 96 height 144
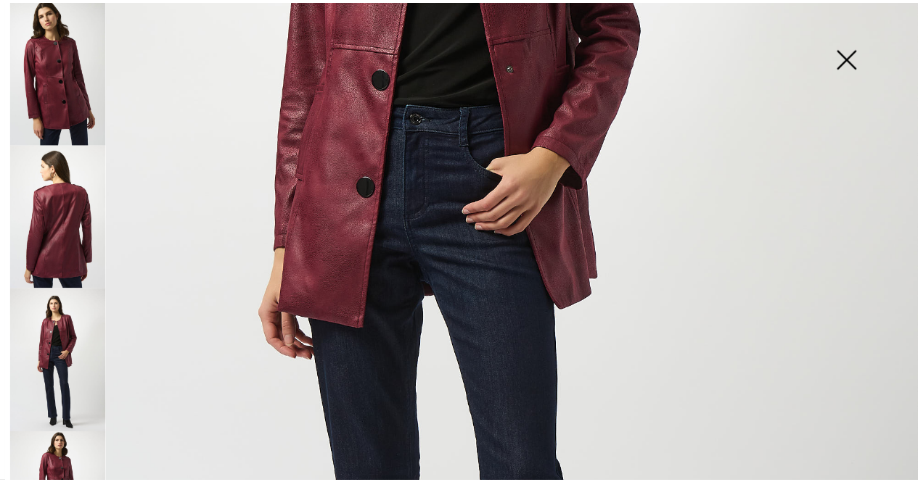
scroll to position [413, 0]
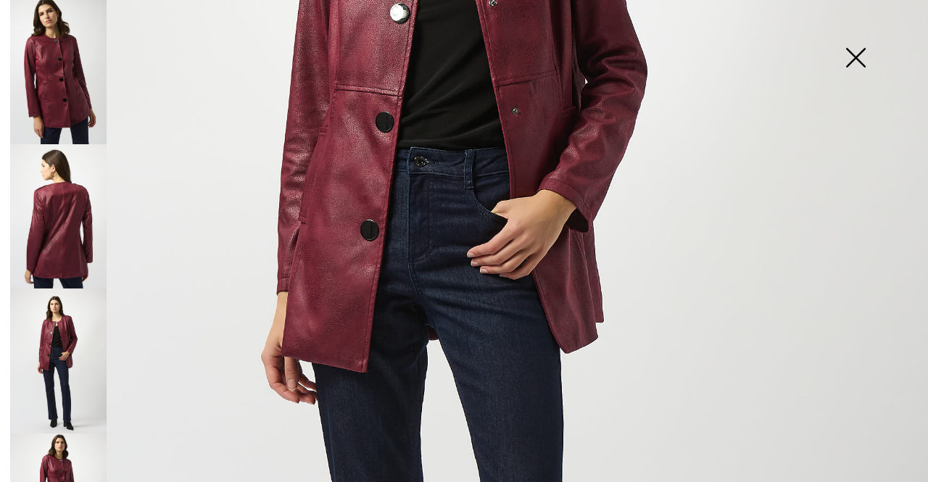
click at [857, 49] on img at bounding box center [856, 59] width 73 height 75
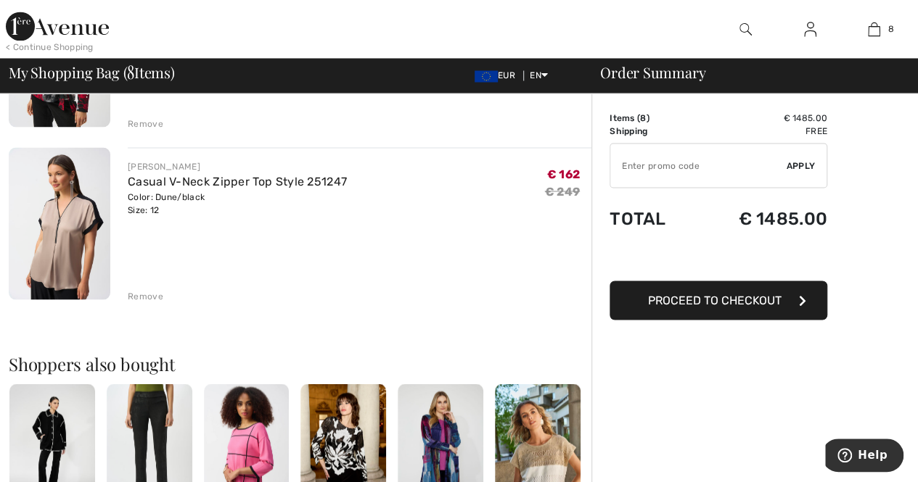
scroll to position [1268, 0]
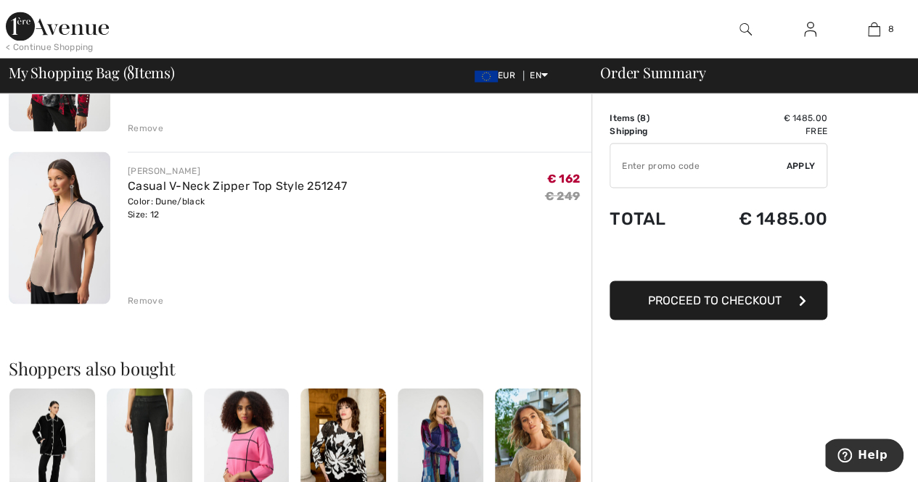
click at [41, 213] on img at bounding box center [60, 228] width 102 height 152
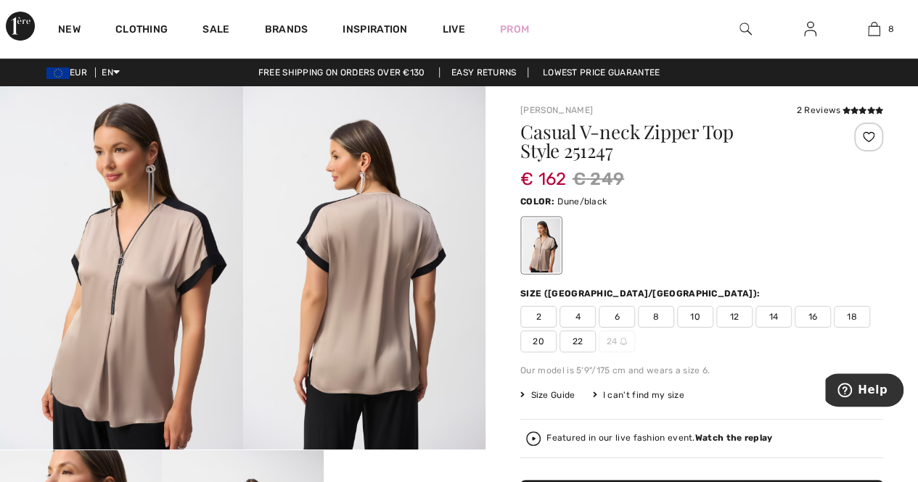
click at [107, 217] on img at bounding box center [121, 267] width 243 height 363
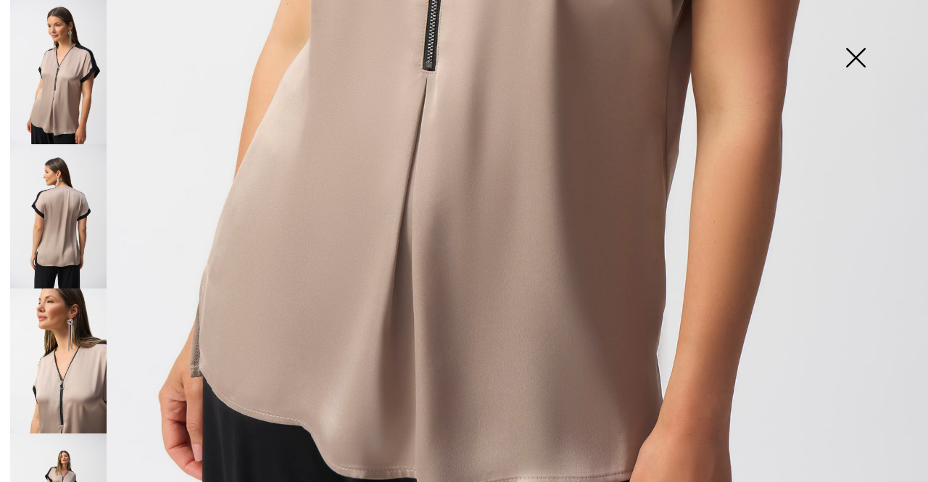
scroll to position [824, 0]
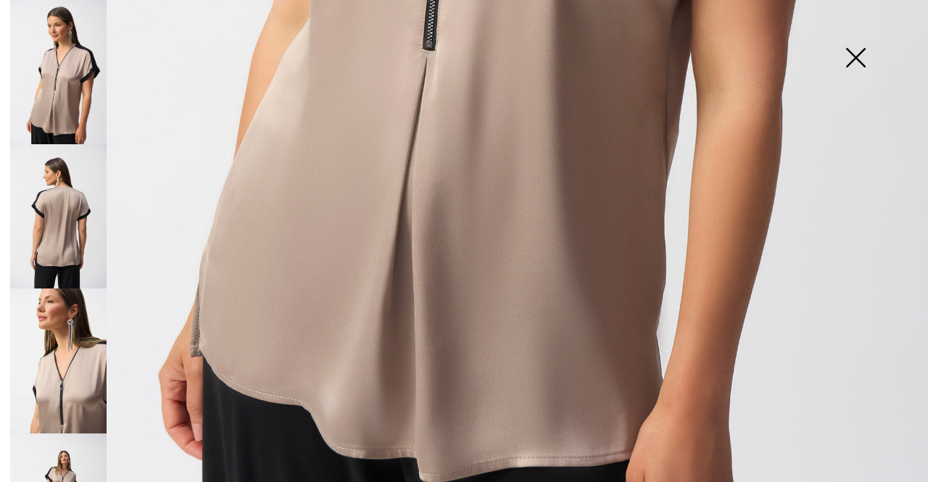
click at [75, 197] on img at bounding box center [58, 216] width 96 height 144
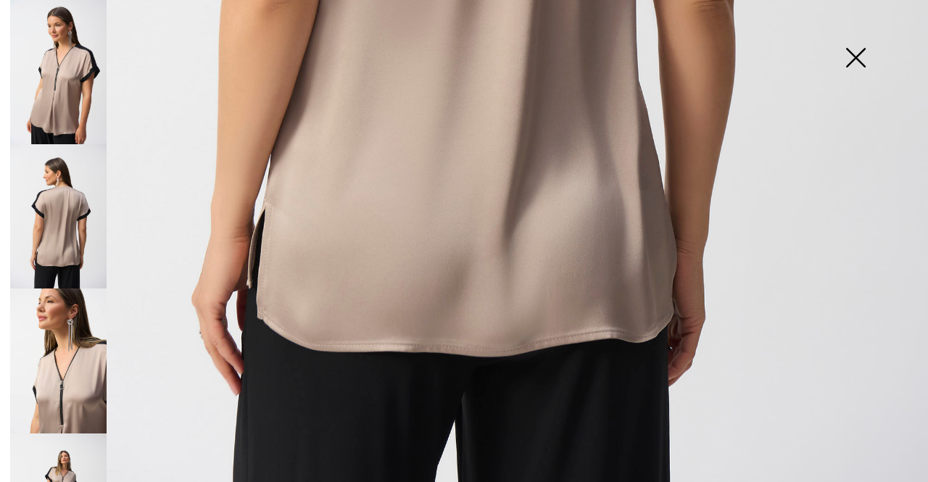
scroll to position [133, 0]
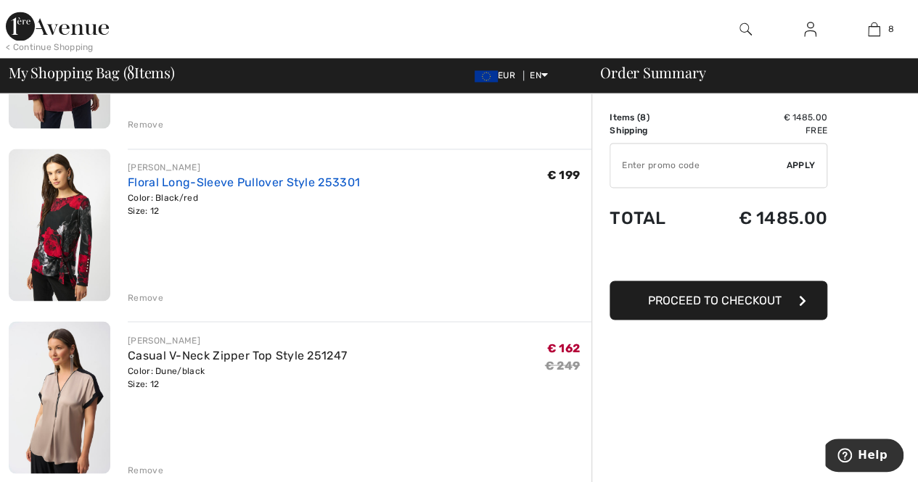
scroll to position [1087, 0]
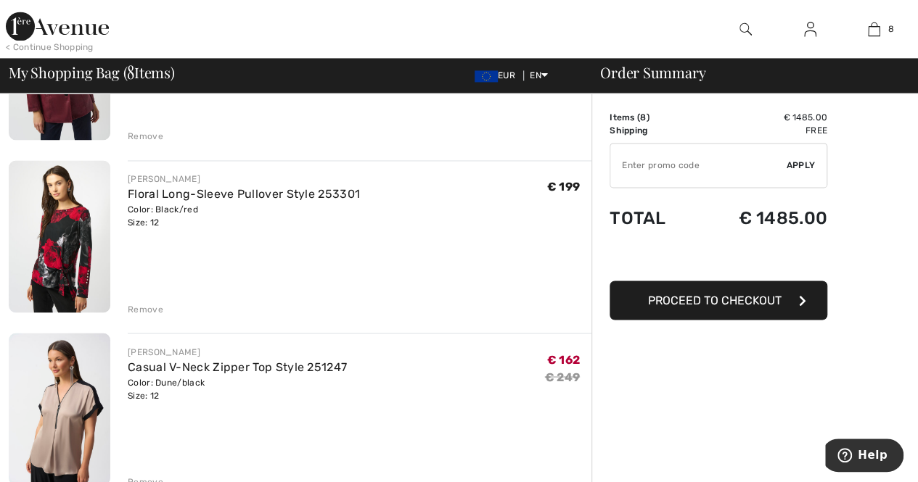
click at [84, 224] on img at bounding box center [60, 236] width 102 height 152
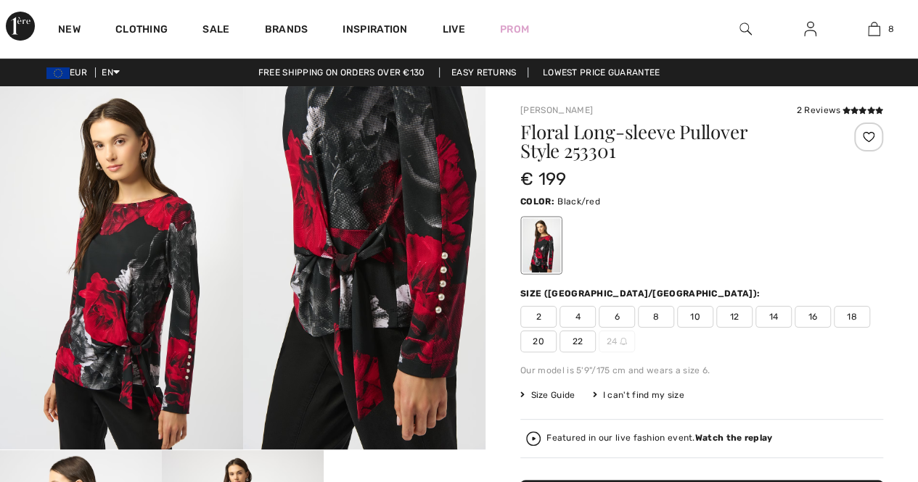
click at [145, 210] on img at bounding box center [121, 267] width 243 height 363
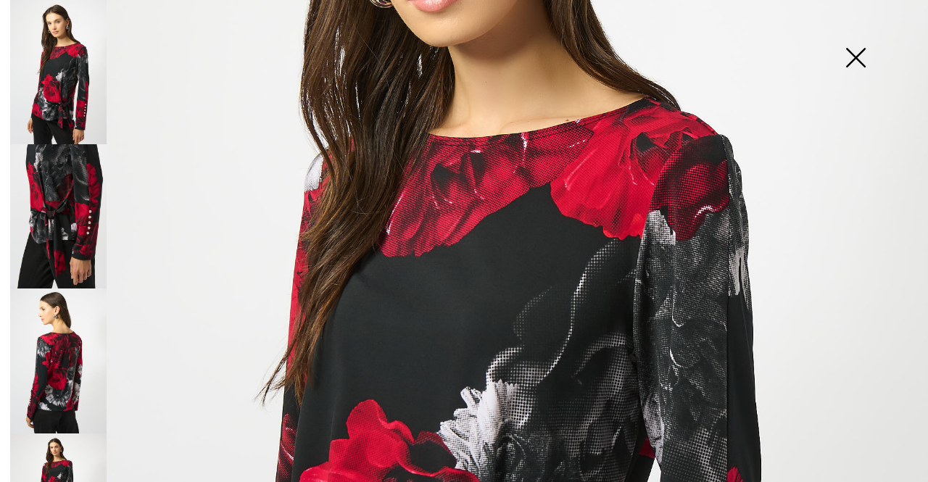
scroll to position [310, 0]
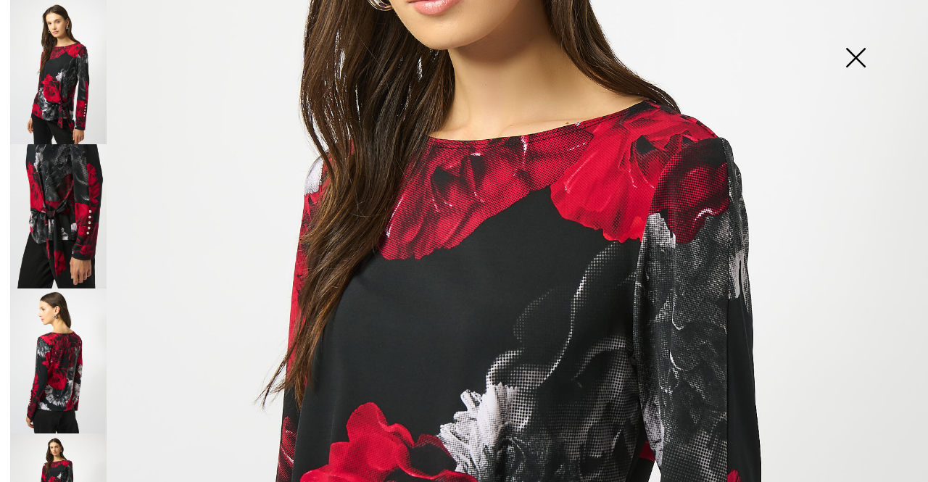
click at [54, 321] on img at bounding box center [58, 361] width 96 height 144
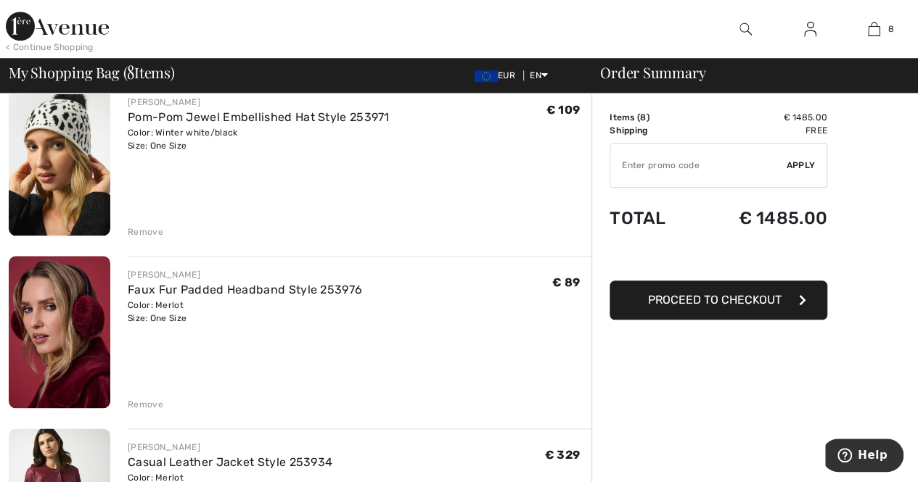
scroll to position [644, 0]
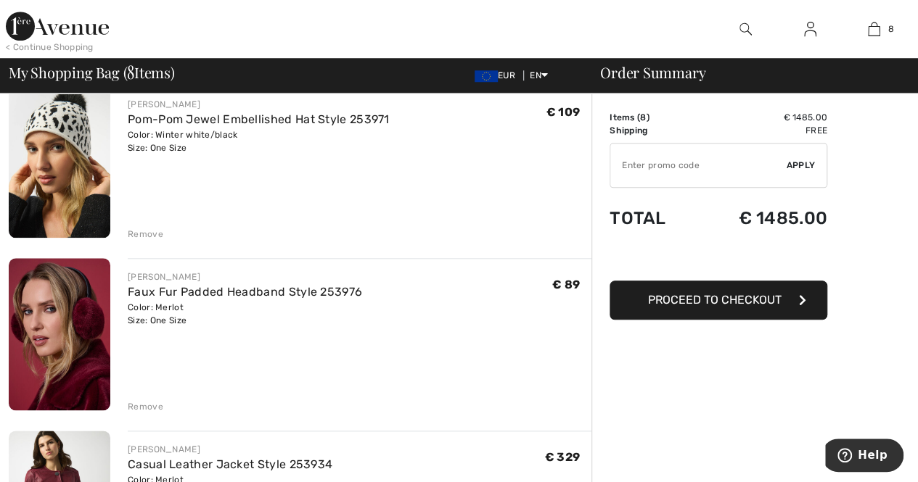
click at [42, 311] on img at bounding box center [60, 334] width 102 height 152
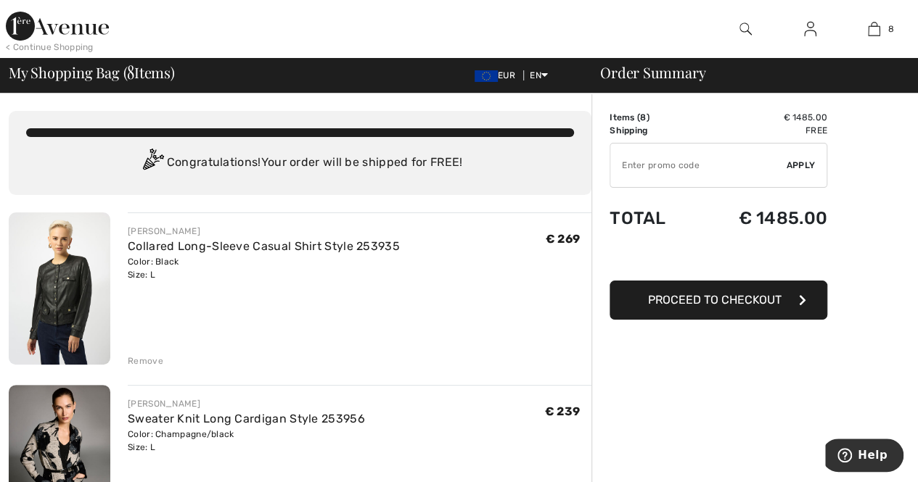
click at [40, 276] on img at bounding box center [60, 289] width 102 height 152
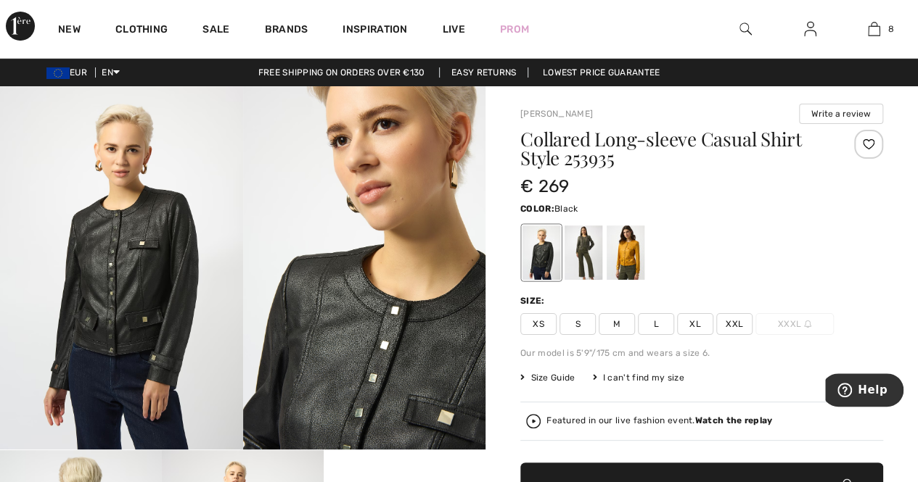
click at [77, 251] on img at bounding box center [121, 267] width 243 height 363
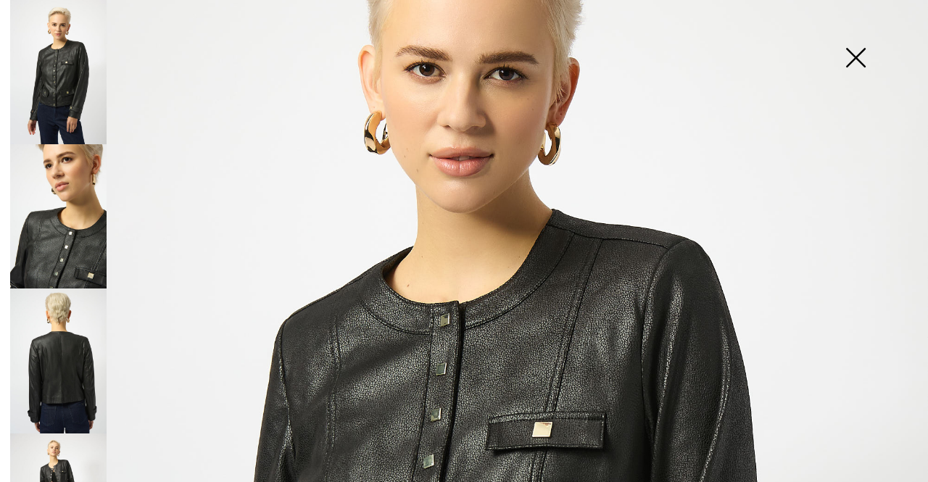
scroll to position [170, 0]
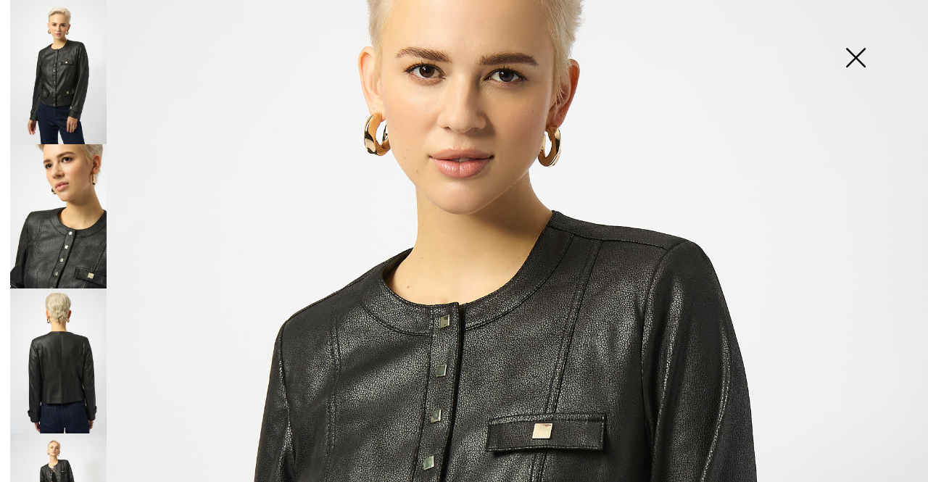
click at [855, 67] on img at bounding box center [856, 59] width 73 height 75
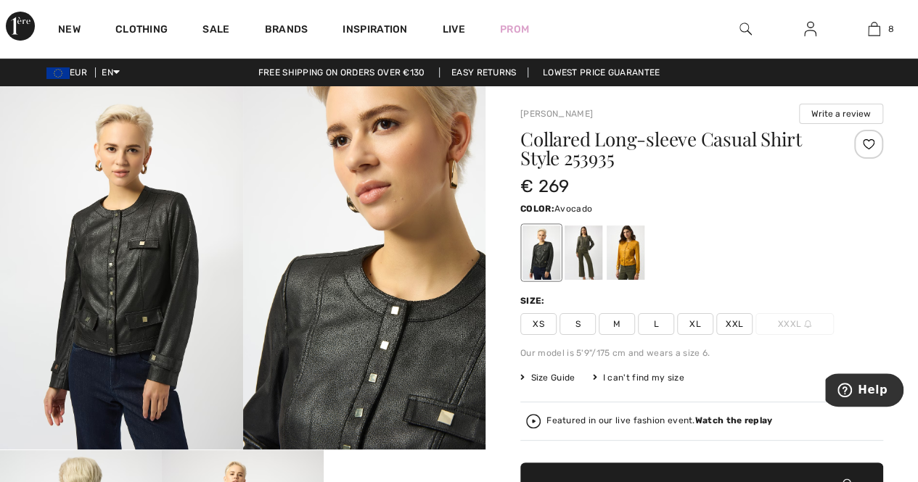
click at [595, 243] on div at bounding box center [583, 253] width 38 height 54
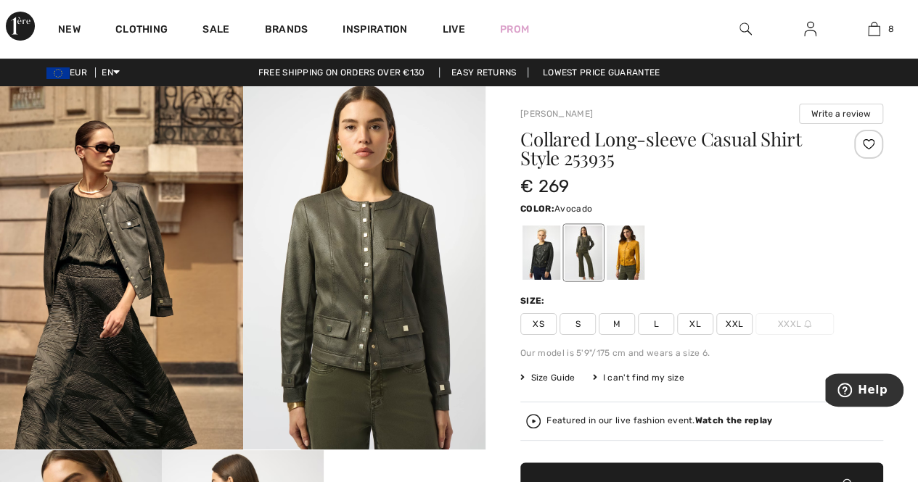
click at [379, 214] on img at bounding box center [364, 267] width 243 height 363
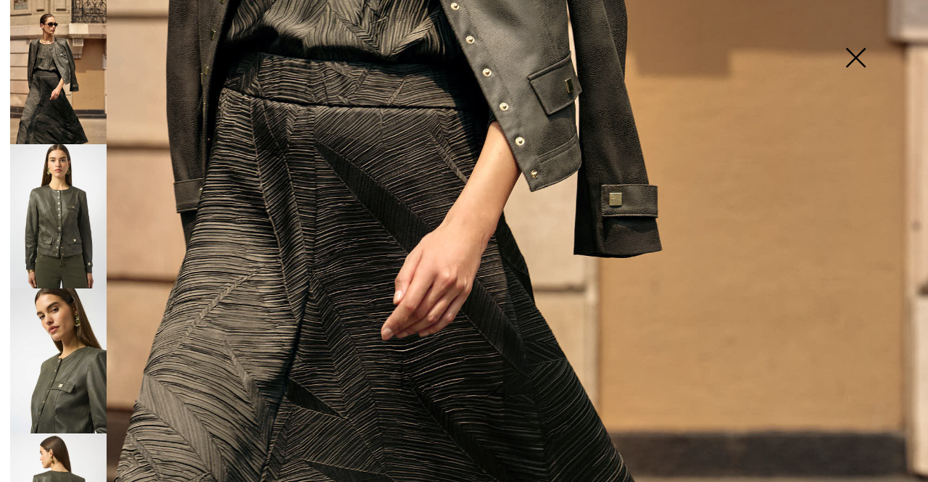
scroll to position [638, 0]
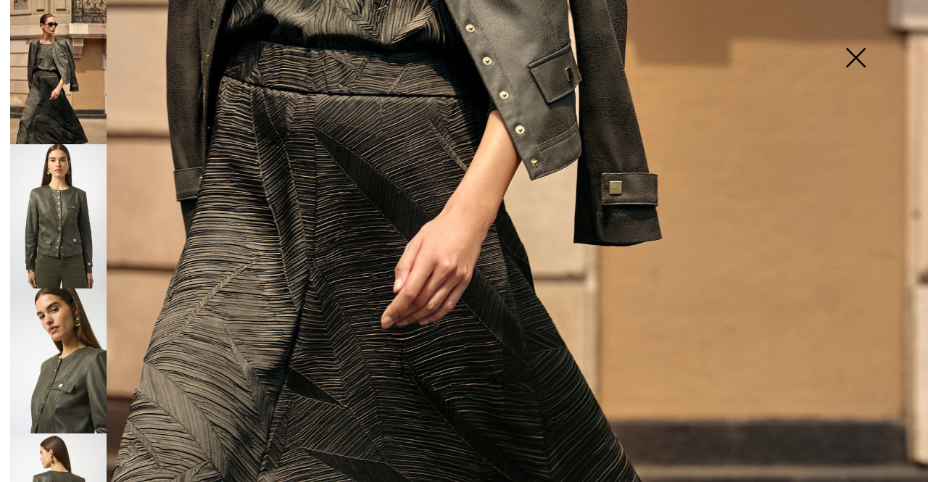
click at [44, 376] on img at bounding box center [58, 361] width 96 height 144
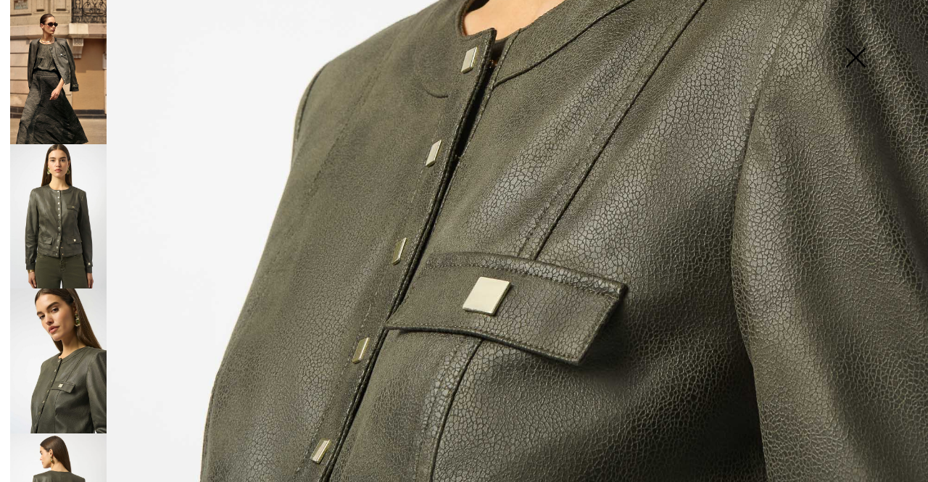
click at [857, 54] on img at bounding box center [856, 59] width 73 height 75
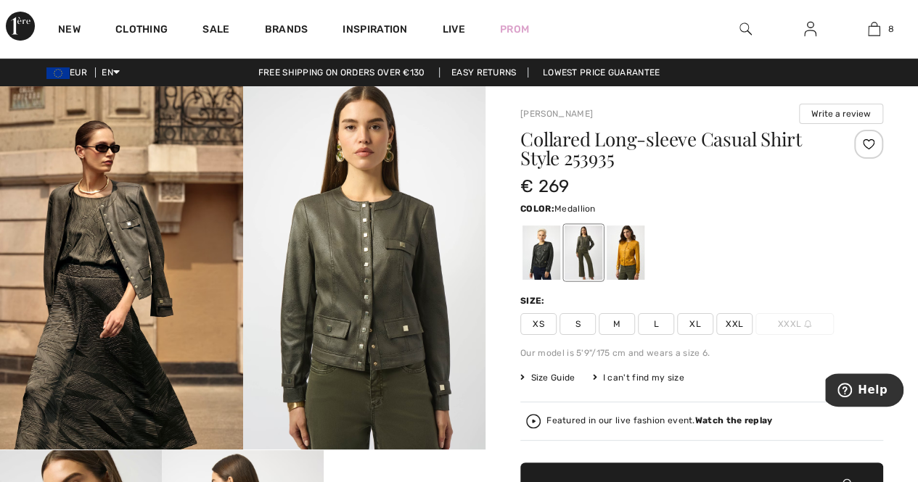
click at [624, 253] on div at bounding box center [625, 253] width 38 height 54
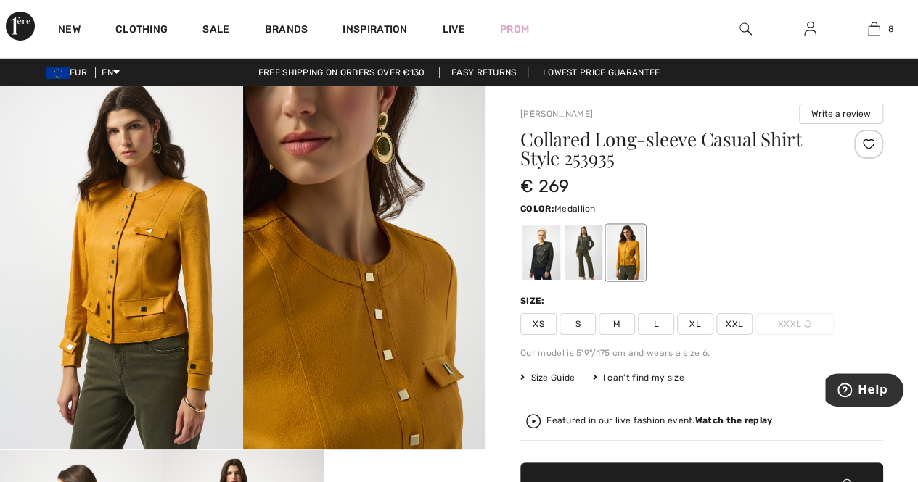
click at [133, 239] on img at bounding box center [121, 267] width 243 height 363
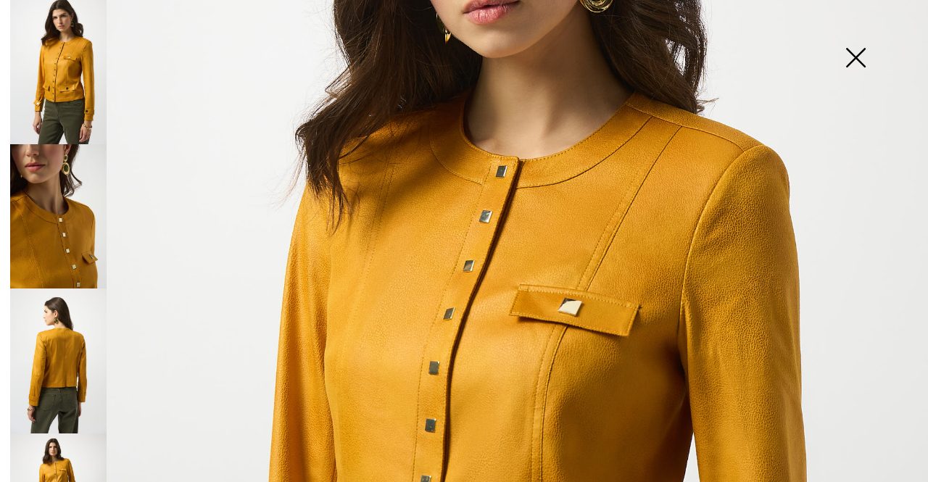
scroll to position [180, 0]
